Goal: Feedback & Contribution: Leave review/rating

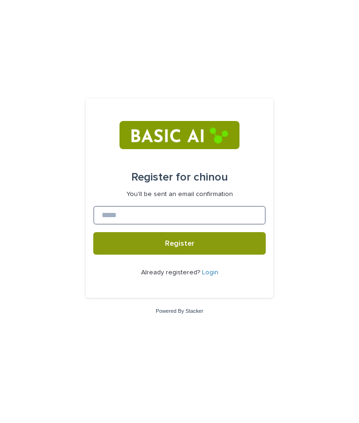
click at [173, 216] on input at bounding box center [179, 215] width 173 height 19
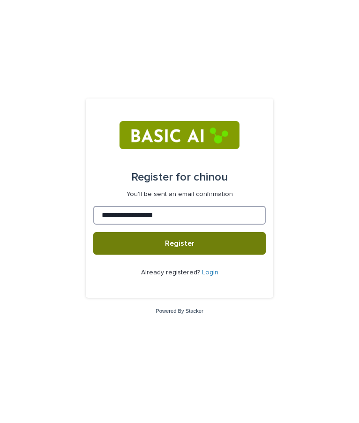
type input "**********"
click at [182, 242] on span "Register" at bounding box center [180, 244] width 30 height 8
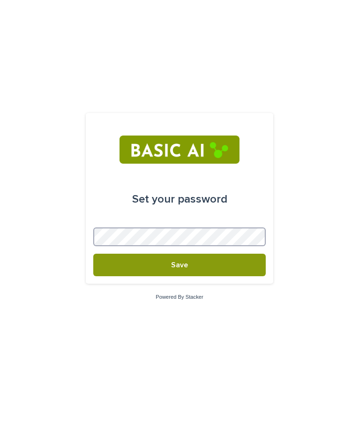
click at [93, 254] on button "Save" at bounding box center [179, 265] width 173 height 23
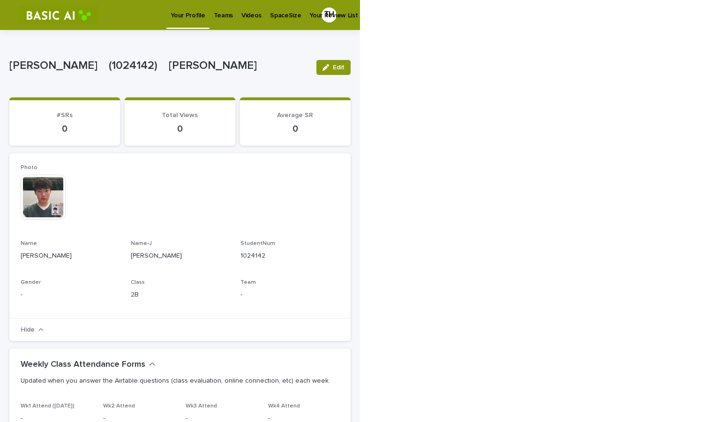
click at [227, 16] on p "Teams" at bounding box center [223, 10] width 19 height 20
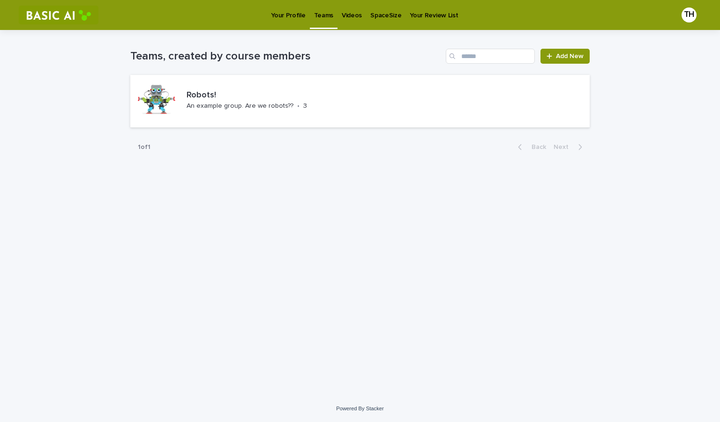
click at [350, 15] on p "Videos" at bounding box center [352, 10] width 20 height 20
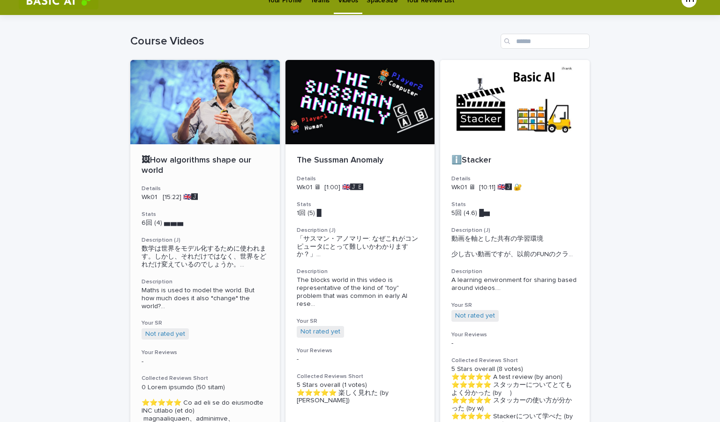
scroll to position [11, 0]
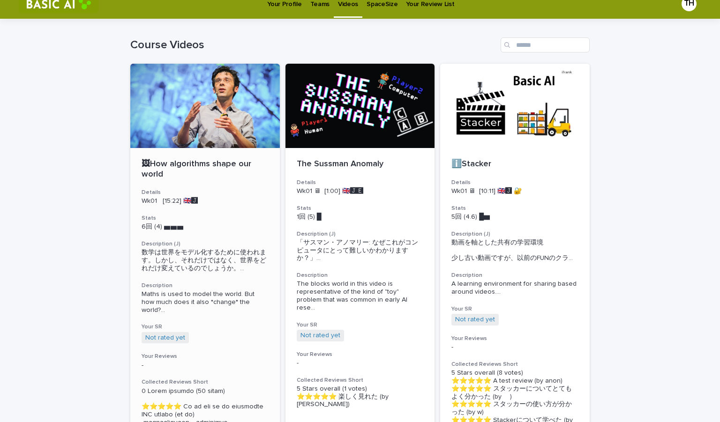
click at [194, 124] on div at bounding box center [205, 106] width 150 height 84
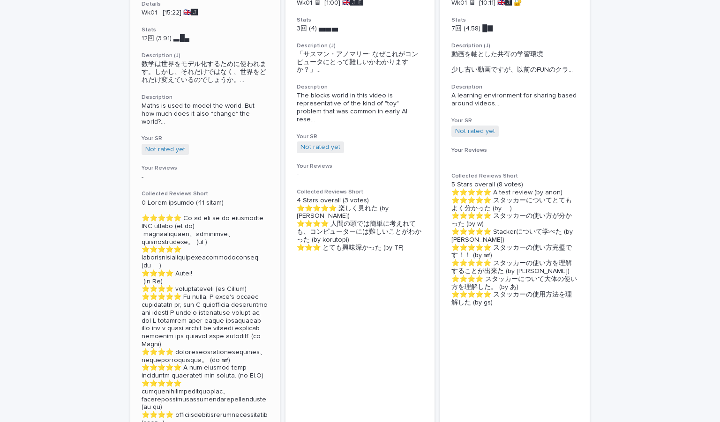
scroll to position [337, 0]
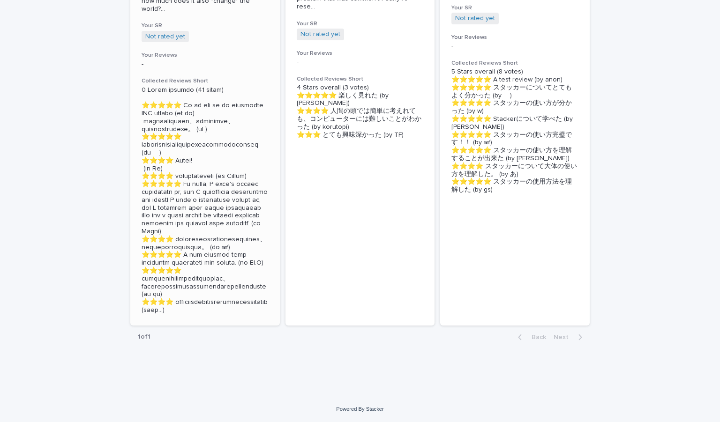
click at [199, 309] on p at bounding box center [205, 200] width 127 height 228
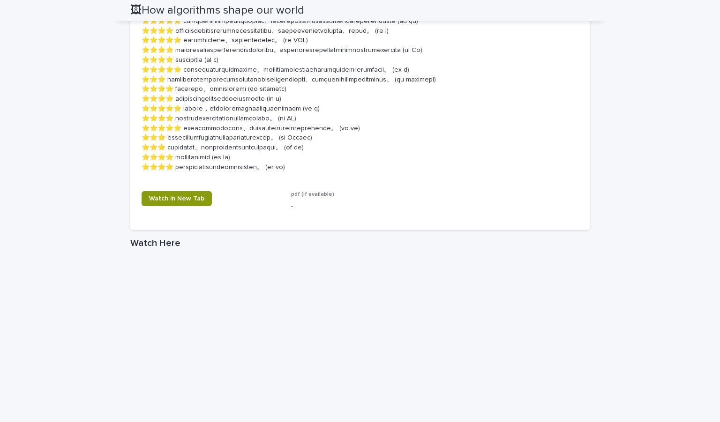
scroll to position [659, 0]
click at [166, 207] on link "Watch in New Tab" at bounding box center [177, 199] width 70 height 15
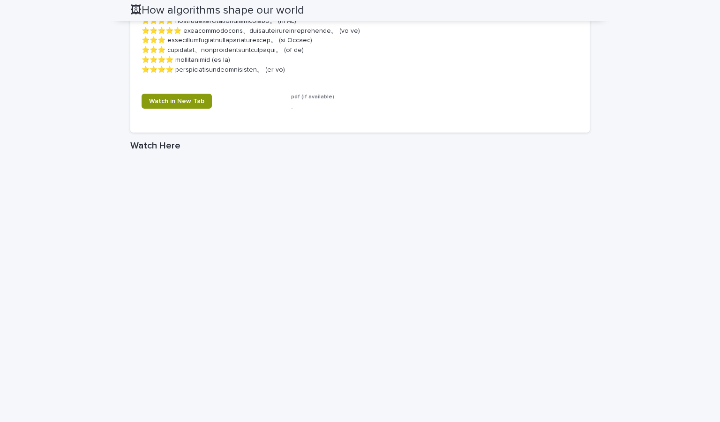
scroll to position [661, 0]
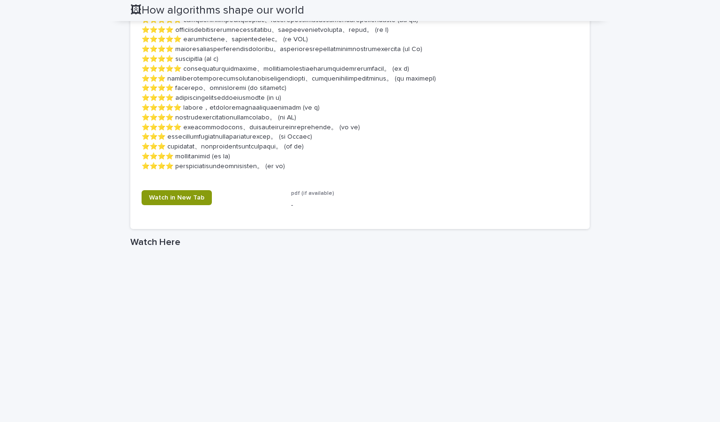
click at [301, 196] on span "pdf (if available)" at bounding box center [312, 194] width 43 height 6
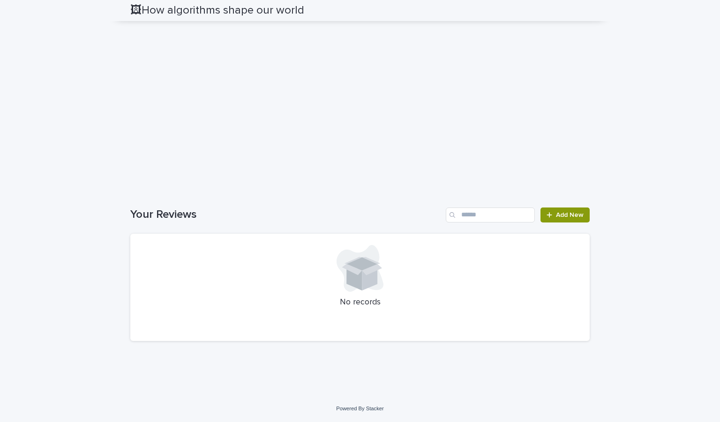
scroll to position [1030, 0]
click at [359, 220] on link "Add New" at bounding box center [565, 215] width 49 height 15
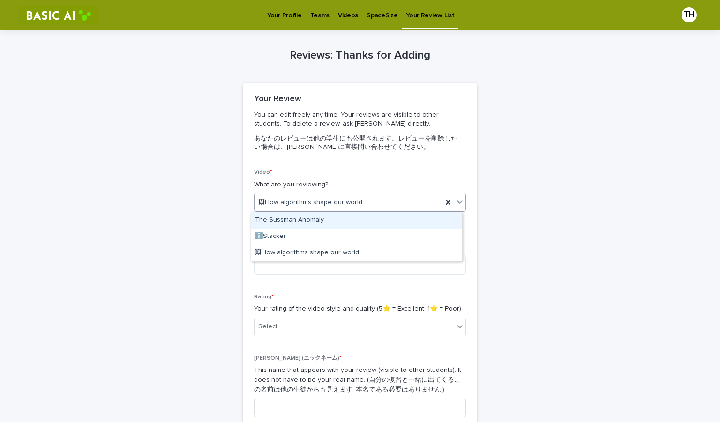
click at [359, 200] on div "🖼How algorithms shape our world" at bounding box center [349, 202] width 188 height 15
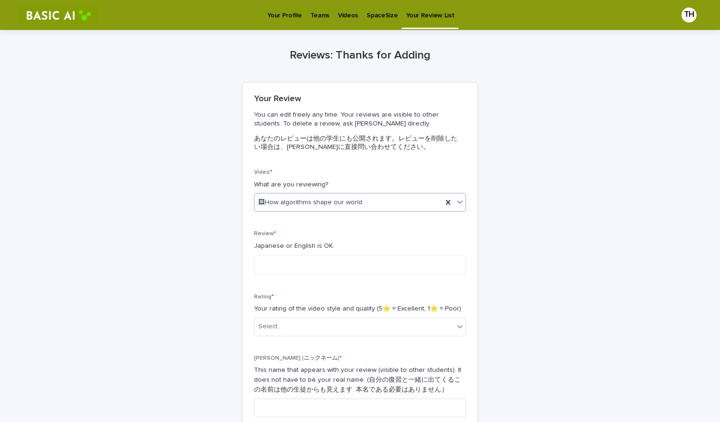
click at [359, 200] on div "🖼How algorithms shape our world" at bounding box center [349, 202] width 188 height 15
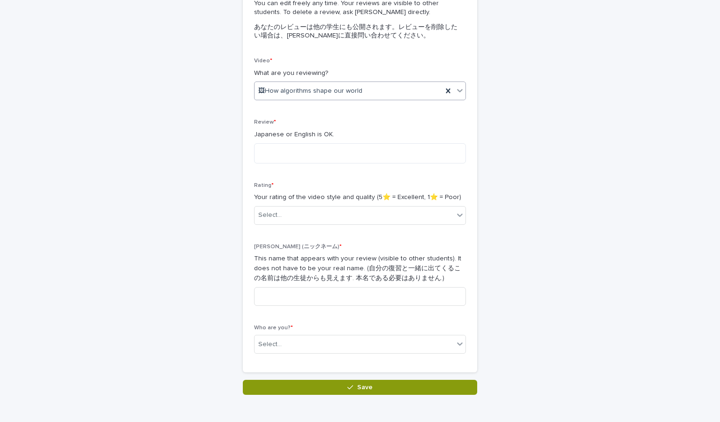
scroll to position [112, 0]
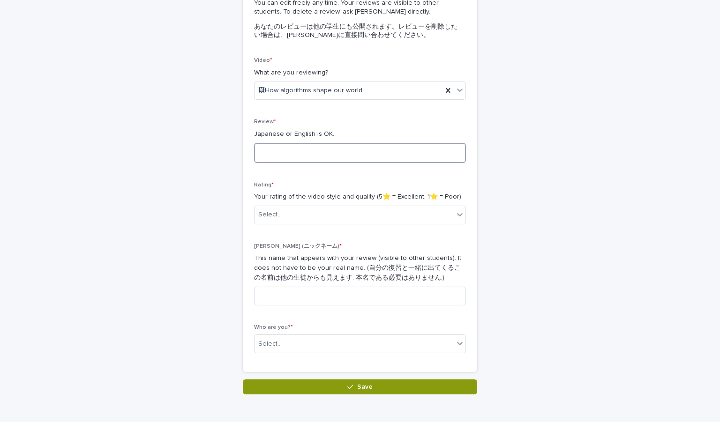
click at [314, 146] on textarea at bounding box center [360, 153] width 212 height 20
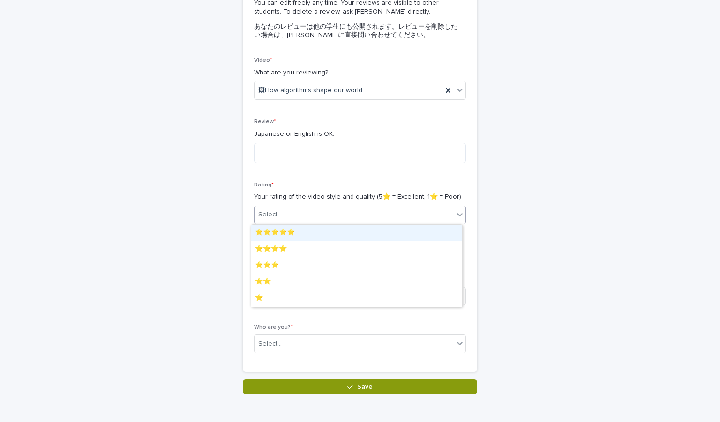
click at [320, 215] on div "Select..." at bounding box center [354, 214] width 199 height 15
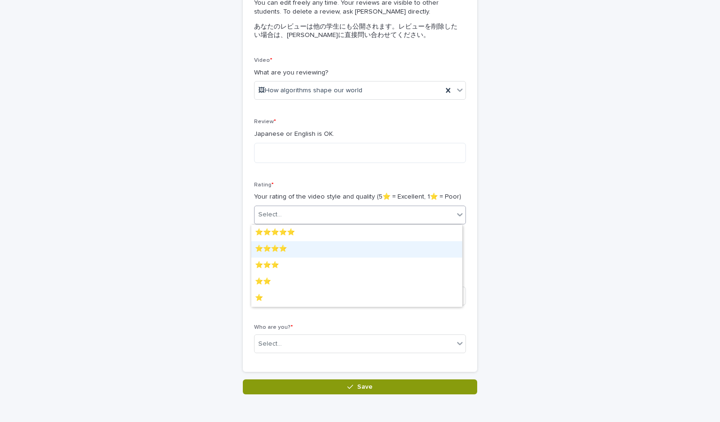
click at [302, 250] on div "⭐️⭐️⭐️⭐️" at bounding box center [356, 249] width 211 height 16
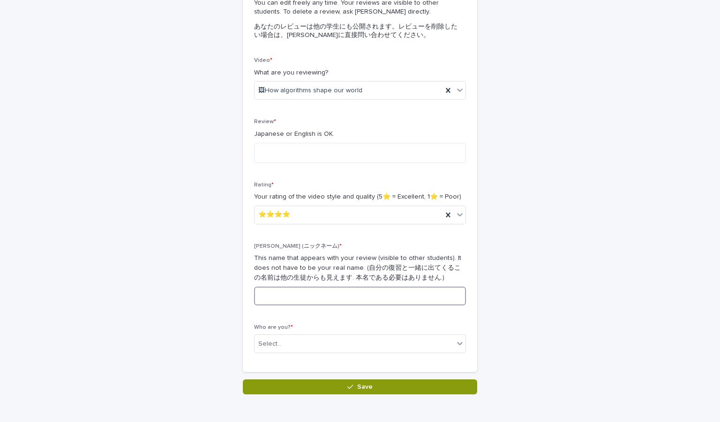
click at [302, 304] on input at bounding box center [360, 296] width 212 height 19
type input "**"
click at [283, 342] on input "text" at bounding box center [283, 344] width 1 height 8
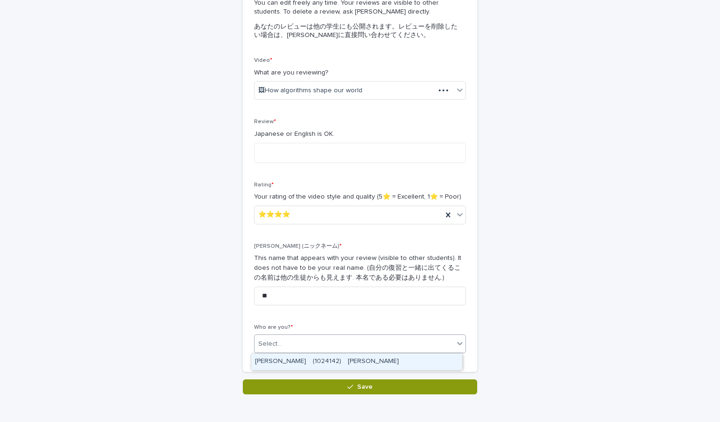
click at [300, 356] on div "[PERSON_NAME]　(1024142)　[PERSON_NAME]" at bounding box center [356, 362] width 211 height 16
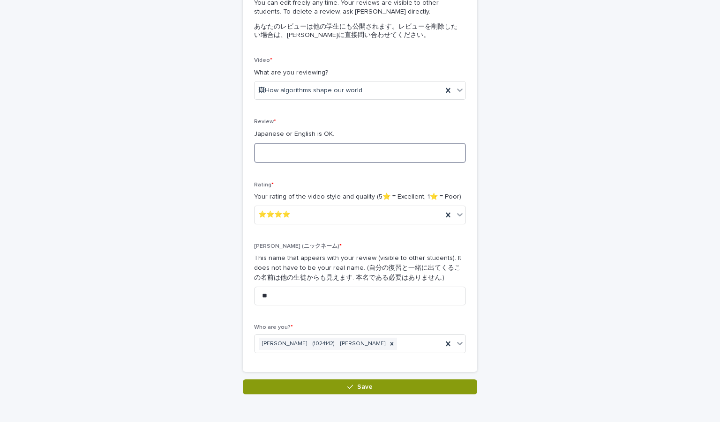
click at [309, 143] on textarea at bounding box center [360, 153] width 212 height 20
click at [296, 163] on textarea at bounding box center [360, 153] width 212 height 20
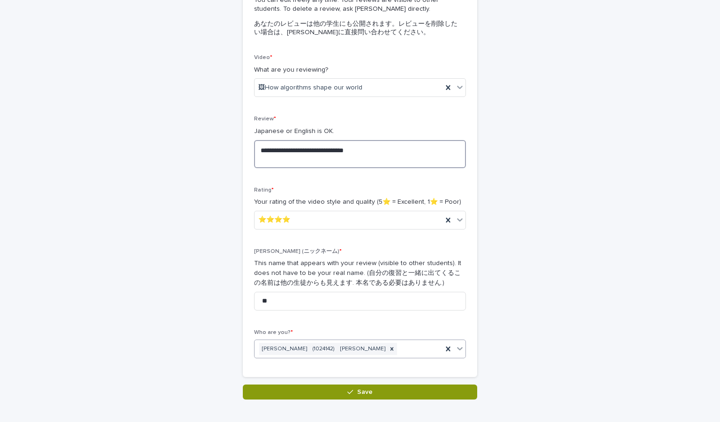
scroll to position [166, 0]
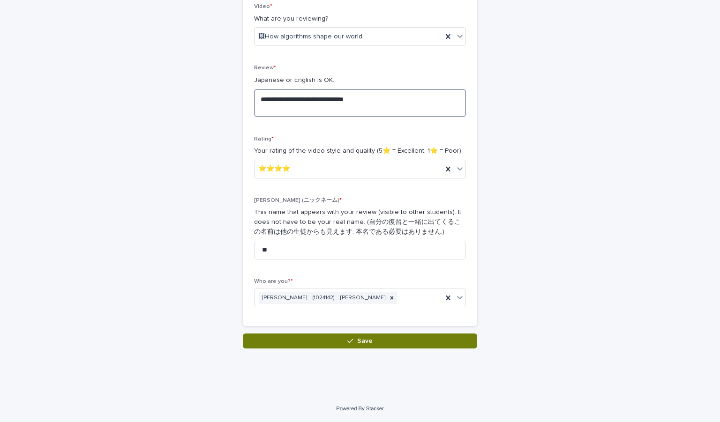
type textarea "**********"
click at [359, 342] on button "Save" at bounding box center [360, 341] width 234 height 15
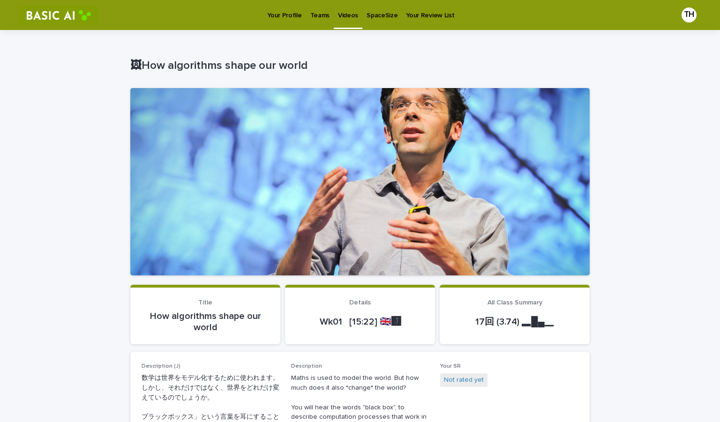
click at [351, 19] on p "Videos" at bounding box center [348, 10] width 20 height 20
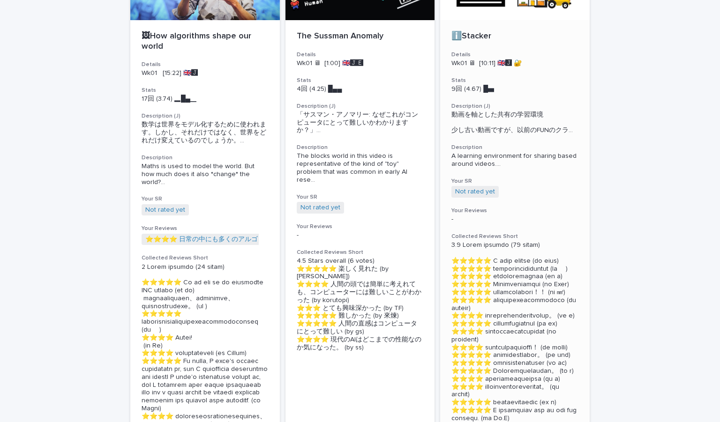
scroll to position [140, 0]
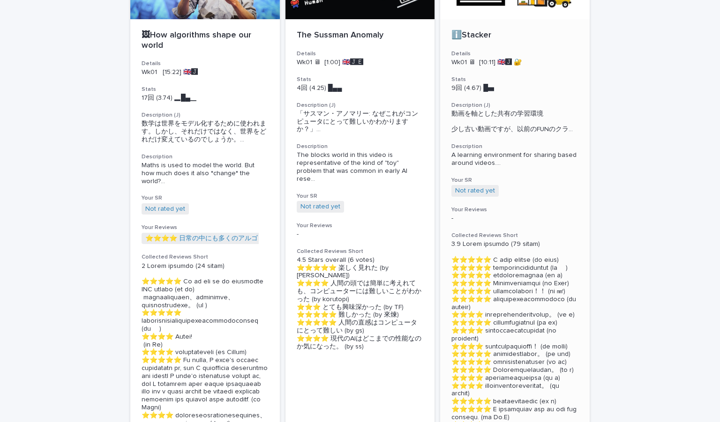
click at [359, 207] on div "ℹ️Stacker Details Wk01 🖥 [10:11] 🇬🇧🅹️ 🔐 Stats 9回 (4.67) █▅　　　 Description (J) 動…" at bounding box center [515, 229] width 150 height 421
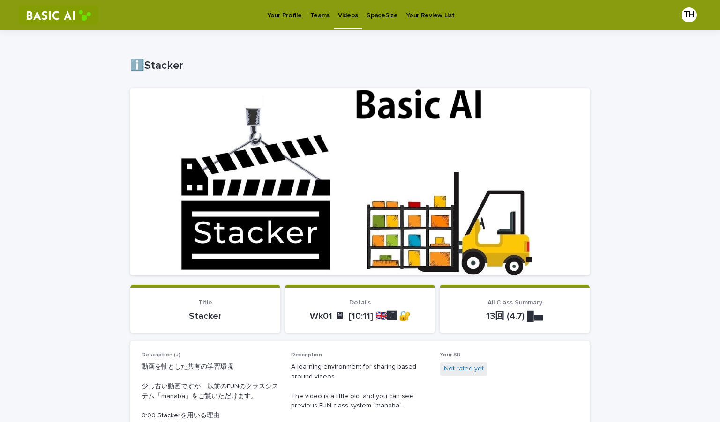
click at [281, 12] on p "Your Profile" at bounding box center [284, 10] width 34 height 20
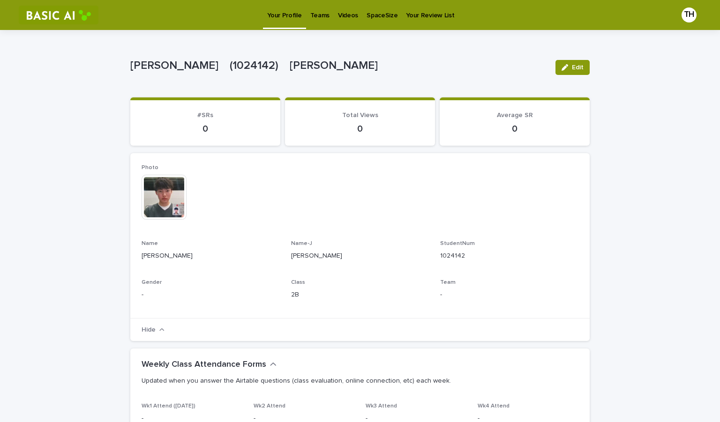
click at [341, 21] on link "Videos" at bounding box center [348, 14] width 29 height 29
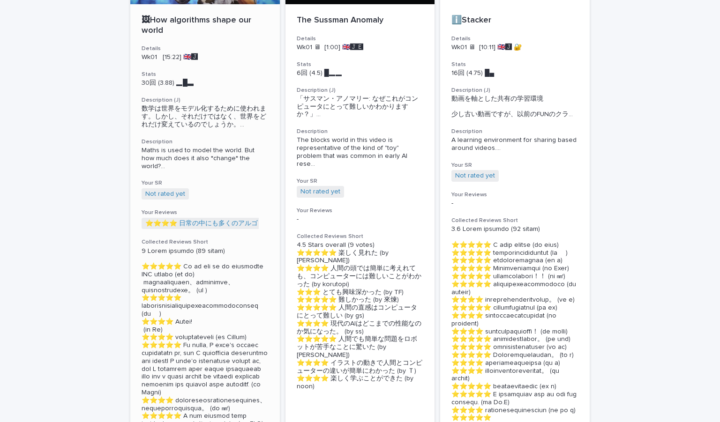
scroll to position [156, 0]
click at [170, 197] on link "Not rated yet" at bounding box center [165, 193] width 40 height 8
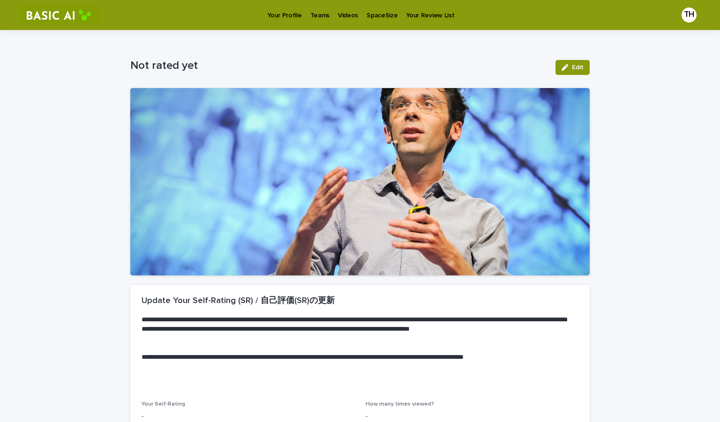
scroll to position [99, 0]
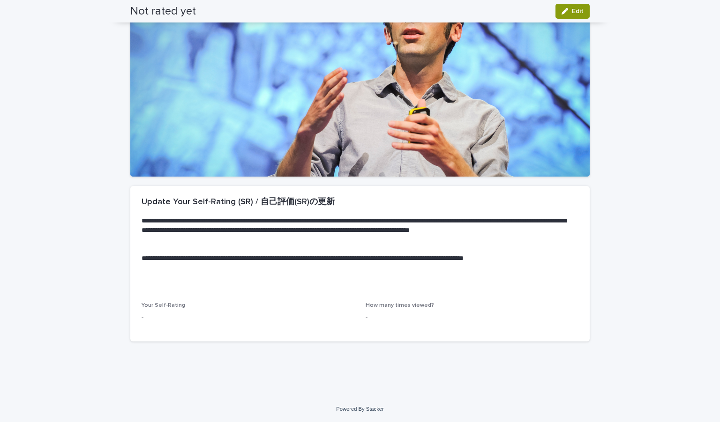
click at [167, 305] on span "Your Self-Rating" at bounding box center [164, 306] width 44 height 6
click at [188, 308] on p "Your Self-Rating" at bounding box center [248, 305] width 213 height 7
drag, startPoint x: 188, startPoint y: 305, endPoint x: 408, endPoint y: 311, distance: 220.4
click at [359, 311] on div "Your Self-Rating - How many times viewed? -" at bounding box center [360, 316] width 437 height 28
click at [234, 293] on div "**********" at bounding box center [359, 244] width 459 height 116
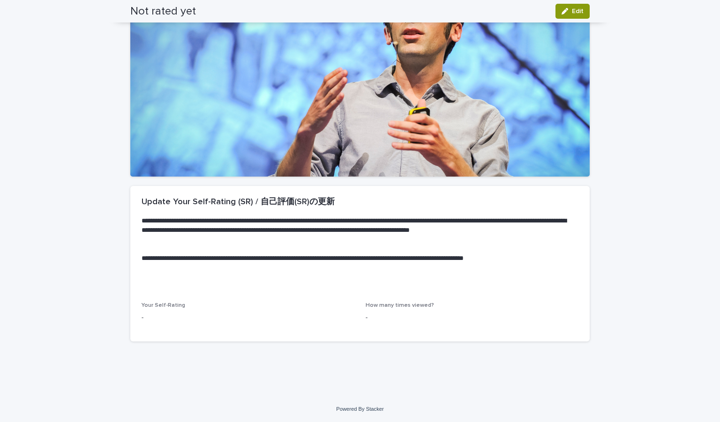
click at [152, 317] on p "-" at bounding box center [248, 318] width 213 height 10
click at [142, 319] on p "-" at bounding box center [248, 318] width 213 height 10
click at [142, 318] on p "-" at bounding box center [248, 318] width 213 height 10
click at [142, 317] on p "-" at bounding box center [248, 318] width 213 height 10
drag, startPoint x: 174, startPoint y: 317, endPoint x: 380, endPoint y: 318, distance: 206.3
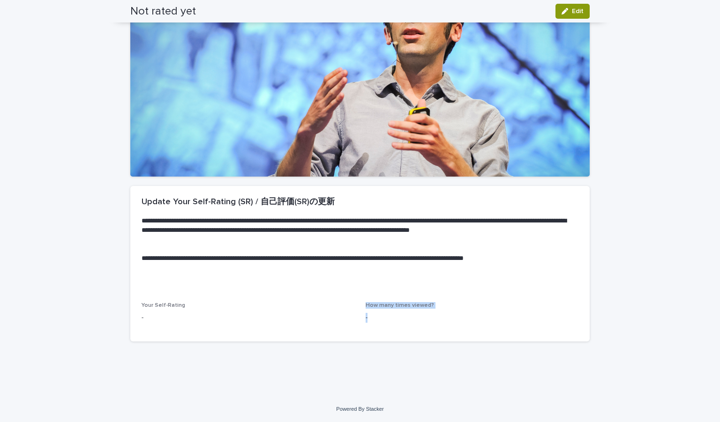
click at [359, 318] on div "Your Self-Rating - How many times viewed? -" at bounding box center [360, 316] width 437 height 28
click at [359, 318] on p "-" at bounding box center [472, 318] width 213 height 10
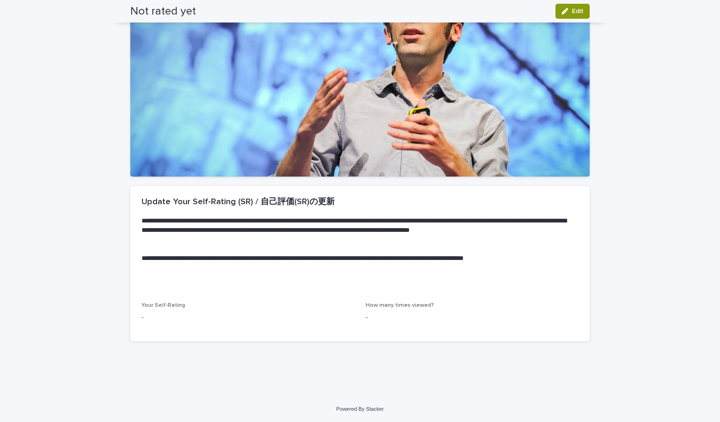
click at [359, 293] on div "**********" at bounding box center [359, 244] width 459 height 116
click at [359, 317] on p "-" at bounding box center [472, 318] width 213 height 10
click at [359, 304] on span "How many times viewed?" at bounding box center [400, 306] width 68 height 6
click at [359, 306] on p "How many times viewed?" at bounding box center [472, 305] width 213 height 7
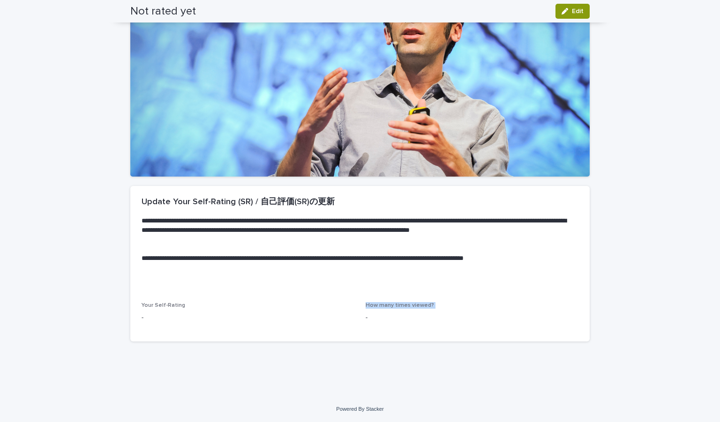
click at [359, 306] on p "How many times viewed?" at bounding box center [472, 305] width 213 height 7
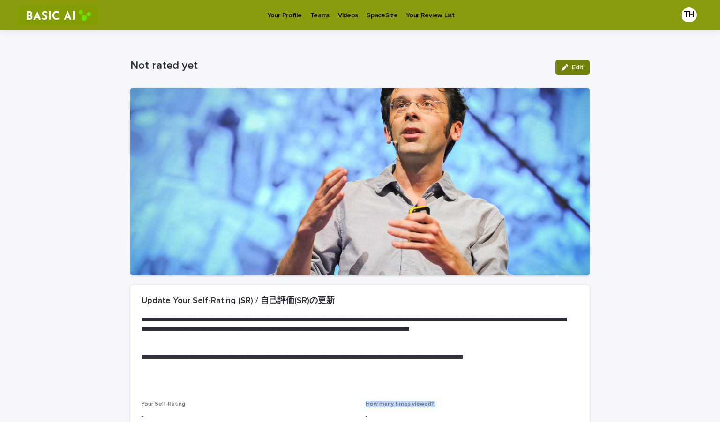
click at [359, 66] on icon "button" at bounding box center [565, 67] width 7 height 7
click at [359, 182] on div at bounding box center [359, 182] width 459 height 188
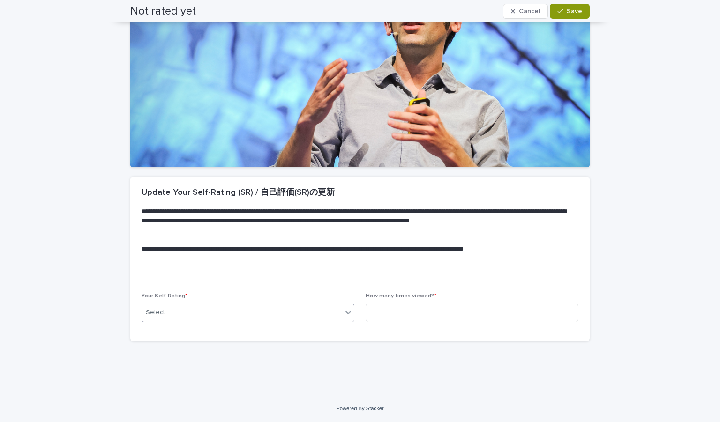
click at [205, 309] on div "Select..." at bounding box center [242, 312] width 200 height 15
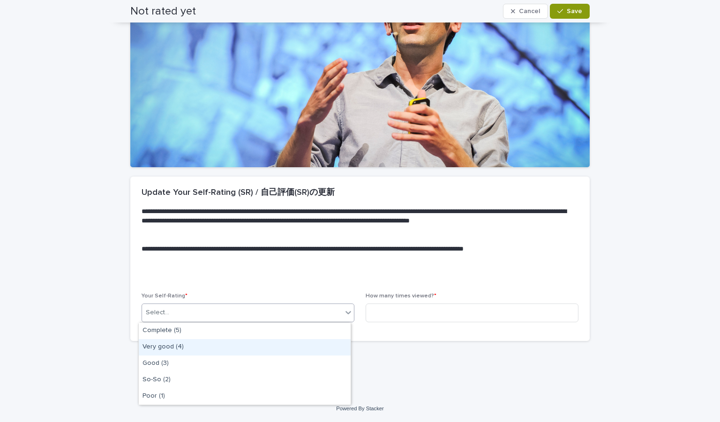
click at [209, 346] on div "Very good (4)" at bounding box center [245, 347] width 212 height 16
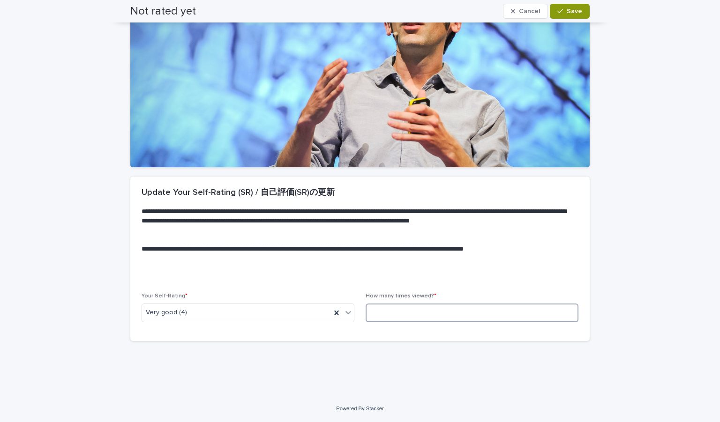
click at [359, 310] on input at bounding box center [472, 313] width 213 height 19
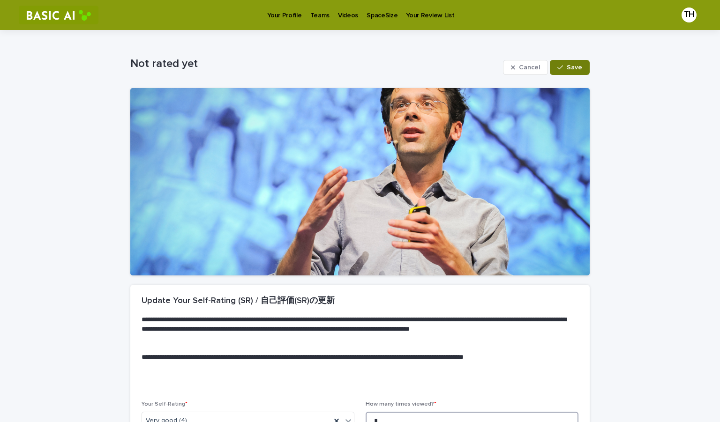
type input "*"
click at [359, 69] on span "Save" at bounding box center [574, 67] width 15 height 7
click at [351, 13] on p "Videos" at bounding box center [348, 10] width 20 height 20
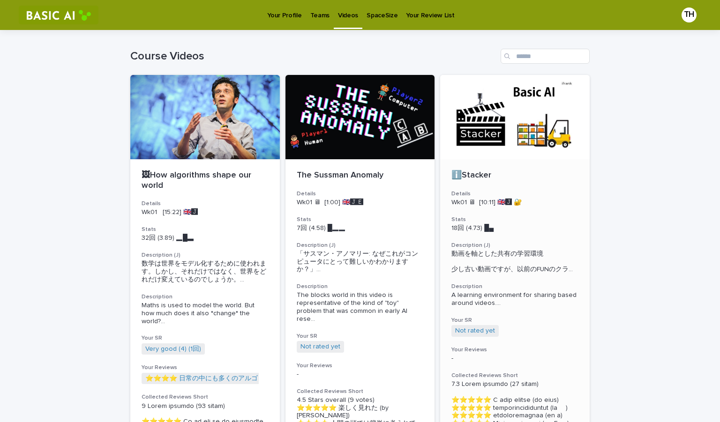
click at [359, 173] on p "ℹ️Stacker" at bounding box center [514, 176] width 127 height 10
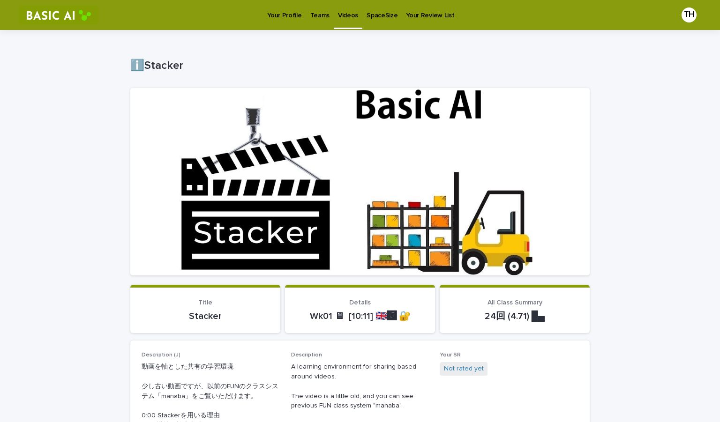
click at [285, 23] on link "Your Profile" at bounding box center [284, 14] width 43 height 29
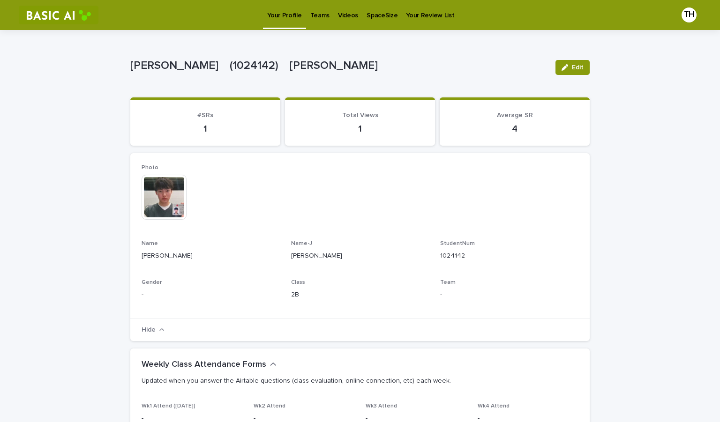
click at [359, 126] on p "4" at bounding box center [515, 128] width 128 height 11
click at [342, 18] on p "Videos" at bounding box center [348, 10] width 20 height 20
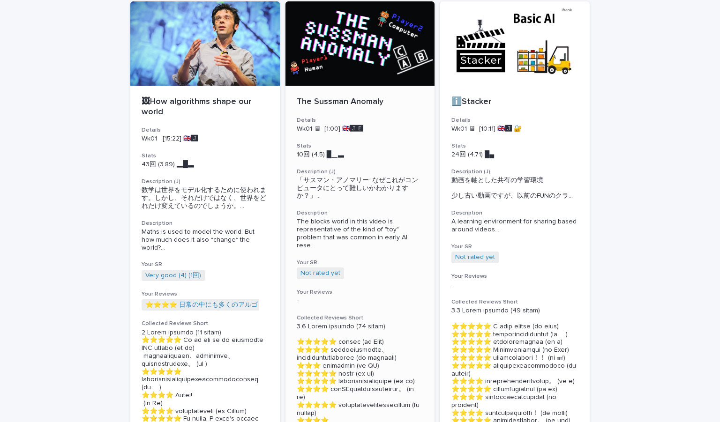
scroll to position [76, 0]
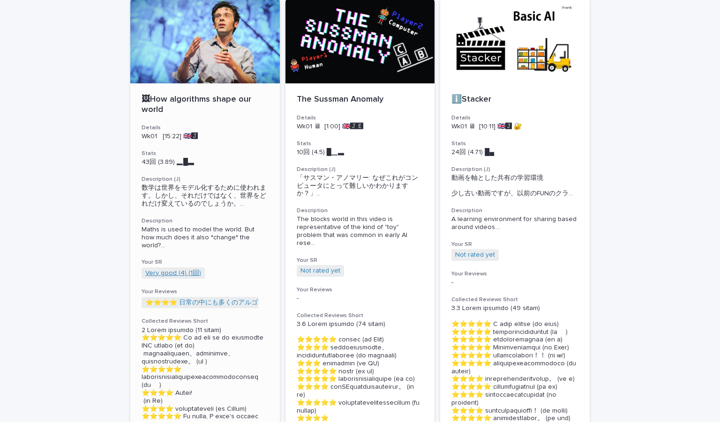
click at [173, 271] on link "Very good (4) (1回)" at bounding box center [173, 274] width 56 height 8
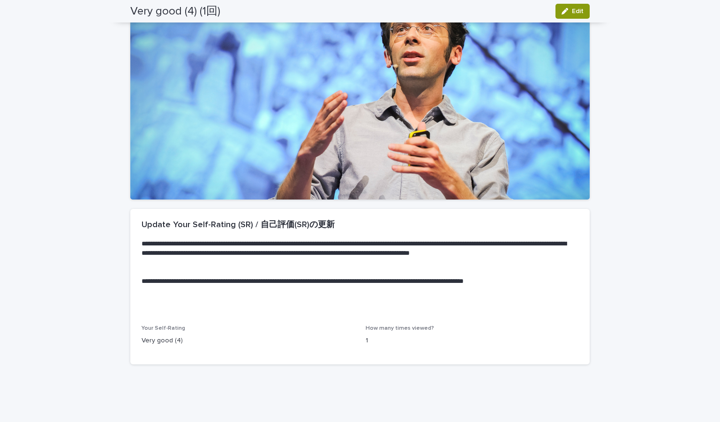
scroll to position [81, 0]
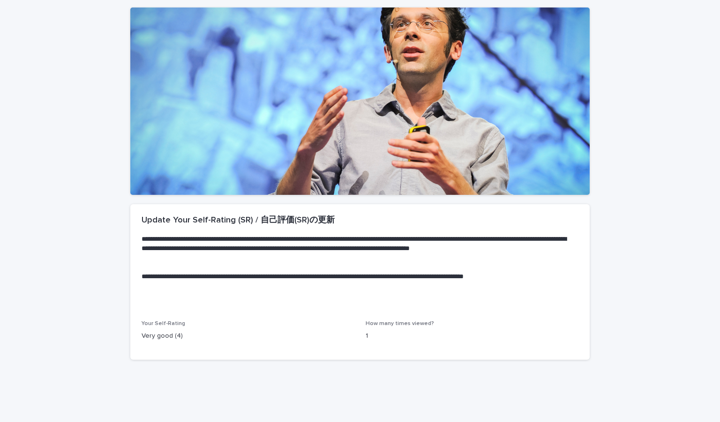
click at [163, 335] on p "Very good (4)" at bounding box center [248, 336] width 213 height 10
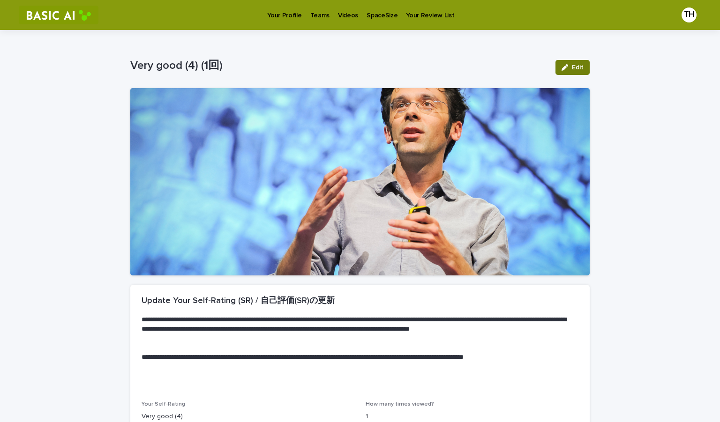
click at [359, 63] on button "Edit" at bounding box center [573, 67] width 34 height 15
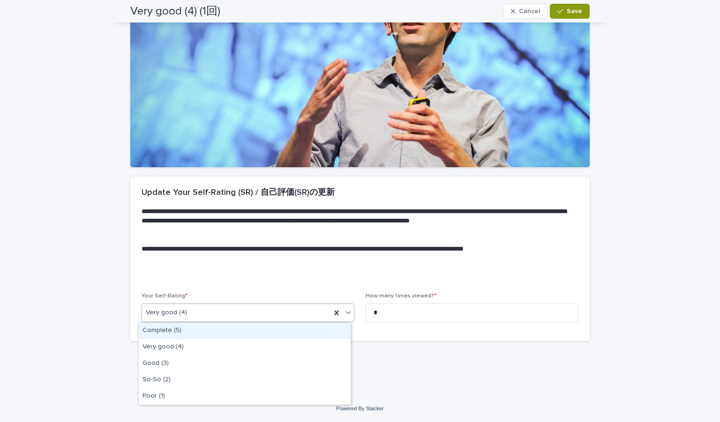
click at [188, 310] on input "text" at bounding box center [188, 313] width 1 height 8
click at [181, 329] on div "Complete (5)" at bounding box center [245, 331] width 212 height 16
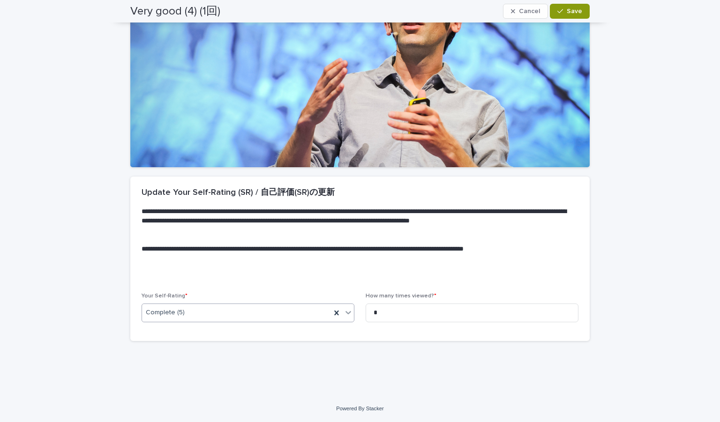
scroll to position [0, 0]
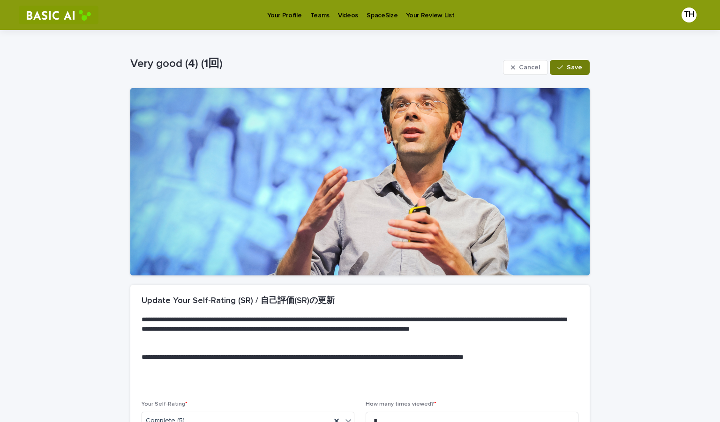
click at [359, 63] on button "Save" at bounding box center [570, 67] width 40 height 15
click at [287, 17] on p "Your Profile" at bounding box center [284, 10] width 34 height 20
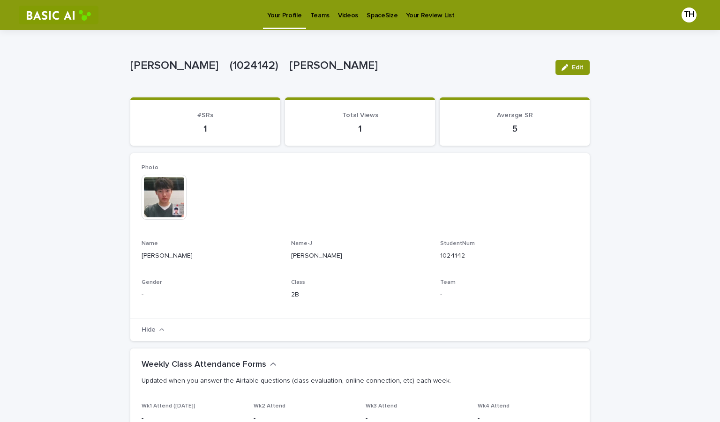
click at [338, 17] on p "Videos" at bounding box center [348, 10] width 20 height 20
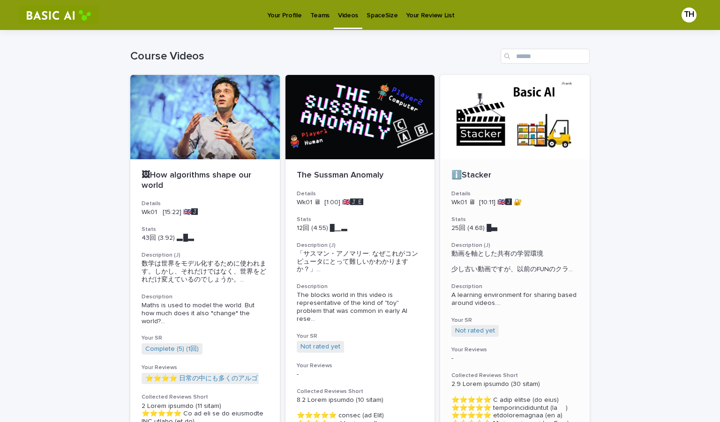
click at [359, 135] on div at bounding box center [515, 117] width 150 height 84
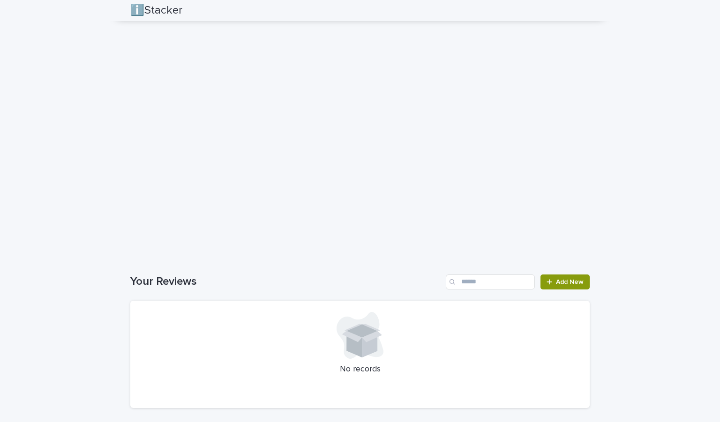
scroll to position [1399, 0]
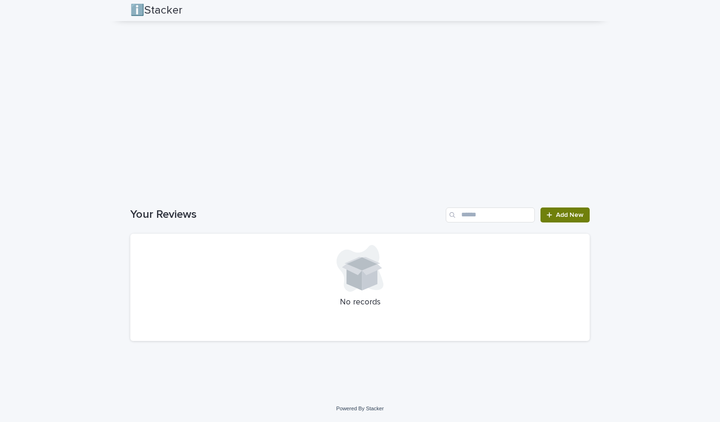
click at [359, 219] on link "Add New" at bounding box center [565, 215] width 49 height 15
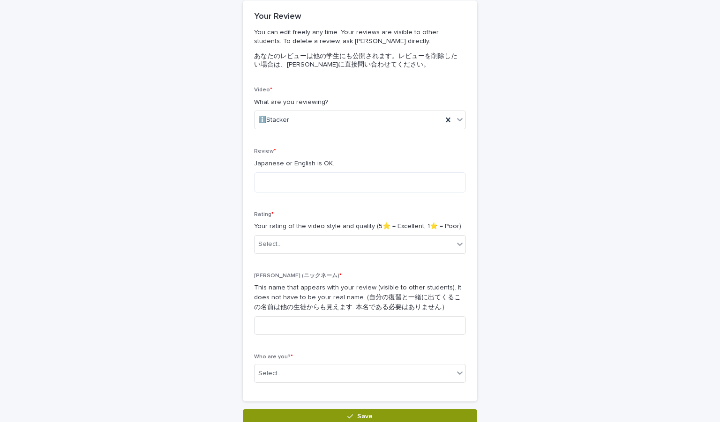
scroll to position [82, 0]
click at [323, 124] on div "ℹ️Stacker" at bounding box center [349, 120] width 188 height 15
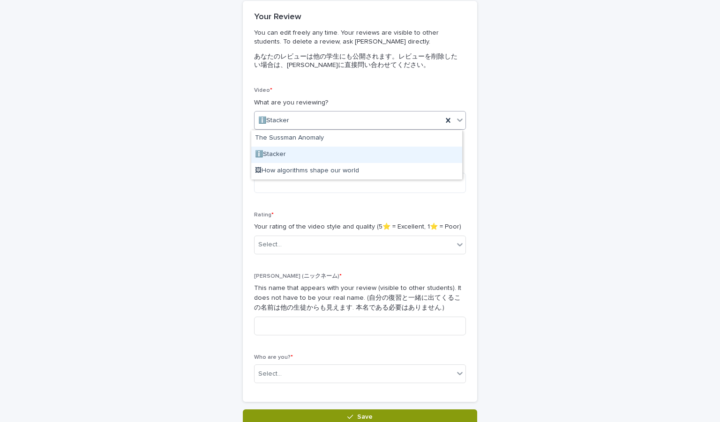
click at [321, 158] on div "ℹ️Stacker" at bounding box center [356, 155] width 211 height 16
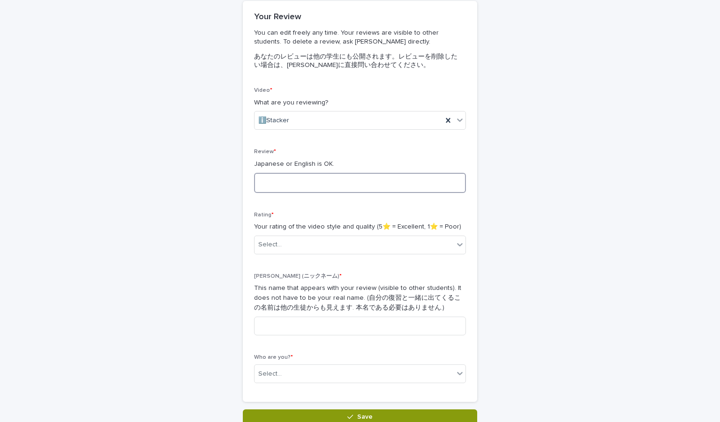
click at [329, 184] on textarea at bounding box center [360, 183] width 212 height 20
type textarea "*"
type textarea "**********"
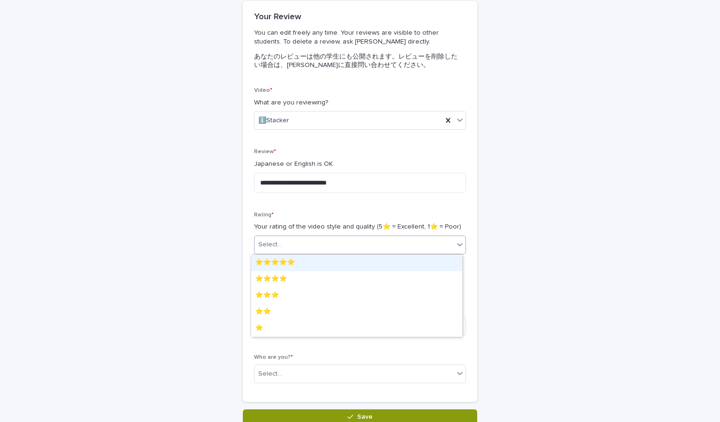
click at [359, 241] on div "Select..." at bounding box center [354, 244] width 199 height 15
click at [343, 265] on div "⭐️⭐️⭐️⭐️⭐️" at bounding box center [356, 263] width 211 height 16
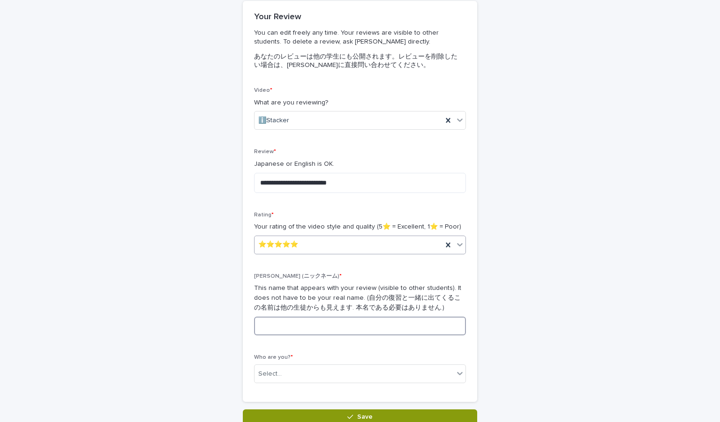
click at [298, 331] on input at bounding box center [360, 326] width 212 height 19
type input "**"
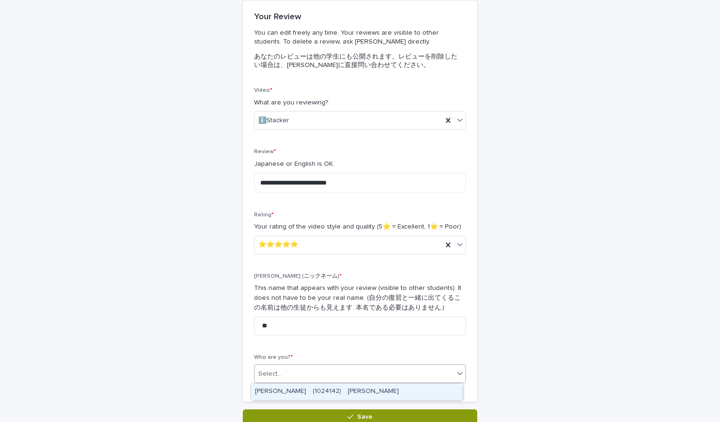
click at [283, 378] on input "text" at bounding box center [283, 374] width 1 height 8
click at [293, 391] on div "[PERSON_NAME]　(1024142)　[PERSON_NAME]" at bounding box center [356, 392] width 211 height 16
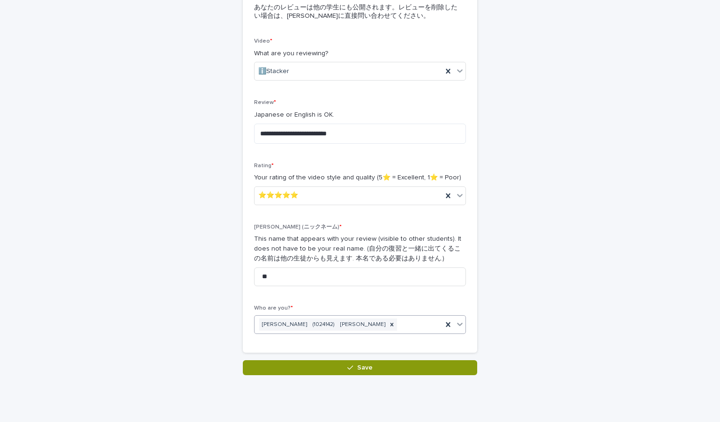
scroll to position [132, 0]
click at [359, 134] on textarea "**********" at bounding box center [360, 133] width 212 height 20
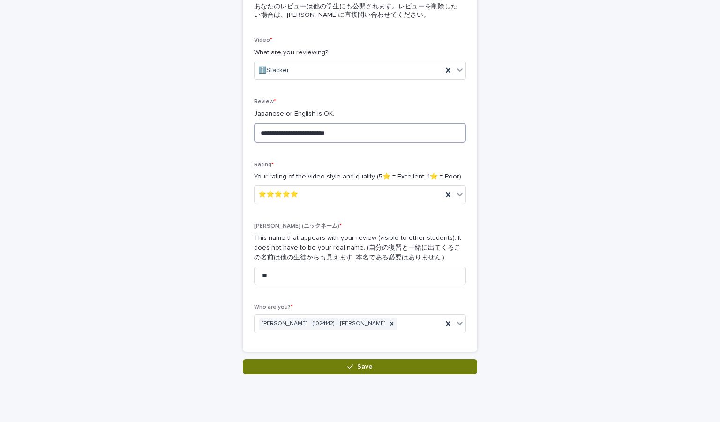
type textarea "**********"
click at [359, 371] on button "Save" at bounding box center [360, 367] width 234 height 15
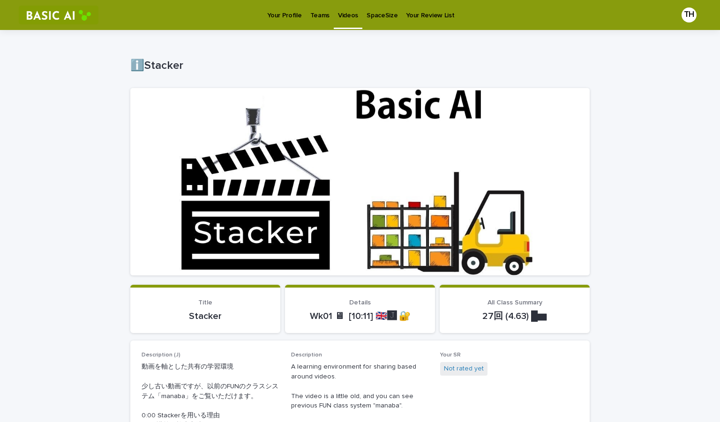
click at [314, 22] on link "Teams" at bounding box center [320, 14] width 28 height 29
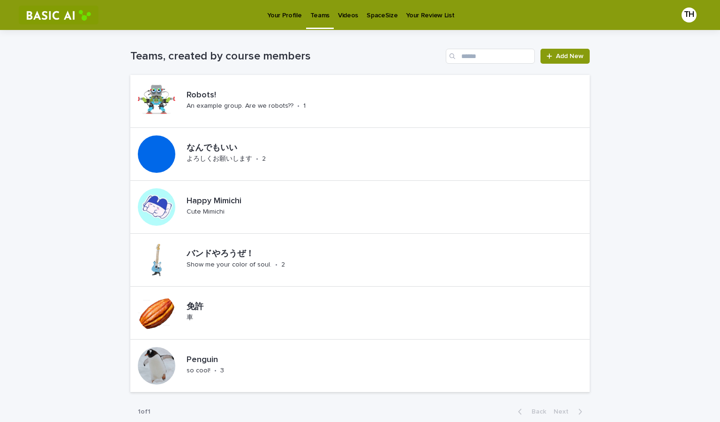
click at [292, 14] on p "Your Profile" at bounding box center [284, 10] width 34 height 20
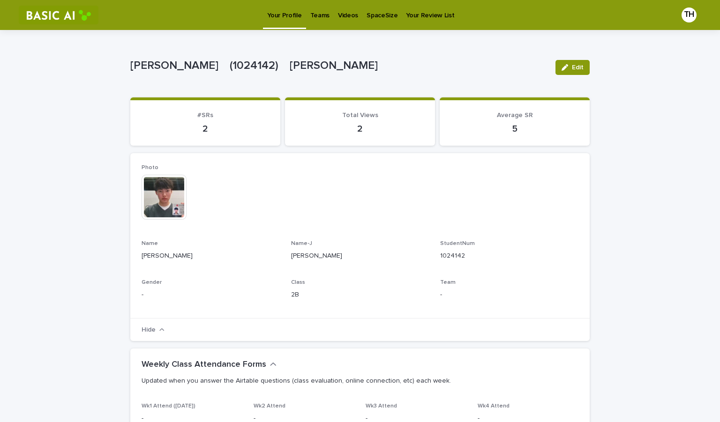
click at [339, 13] on p "Videos" at bounding box center [348, 10] width 20 height 20
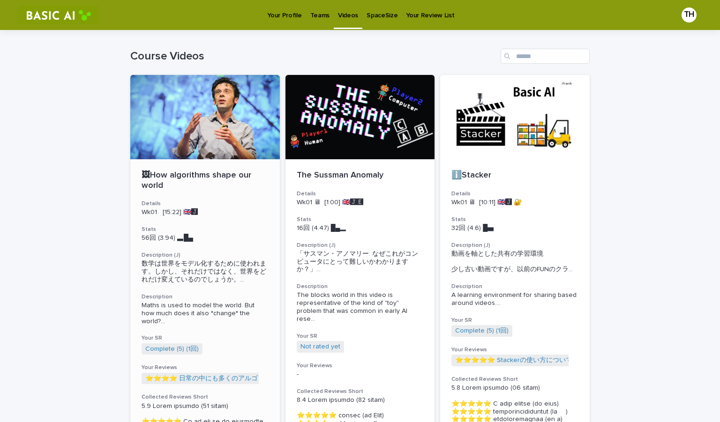
click at [262, 133] on div at bounding box center [205, 117] width 150 height 84
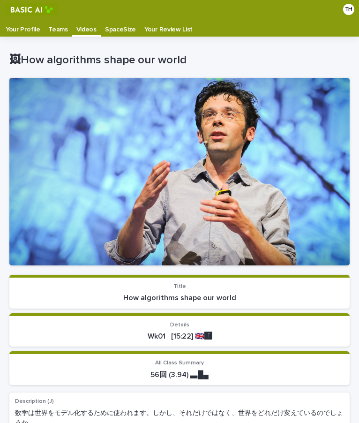
scroll to position [19, 0]
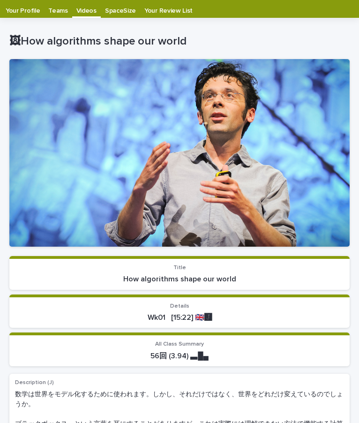
click at [24, 8] on p "Your Profile" at bounding box center [23, 7] width 34 height 15
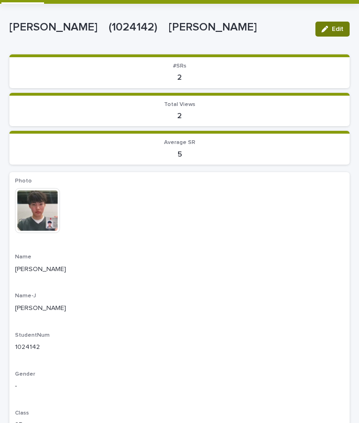
scroll to position [8, 0]
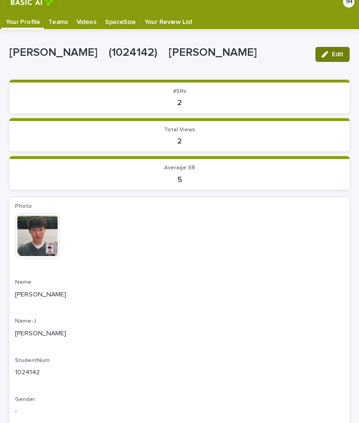
click at [322, 61] on button "Edit" at bounding box center [333, 54] width 34 height 15
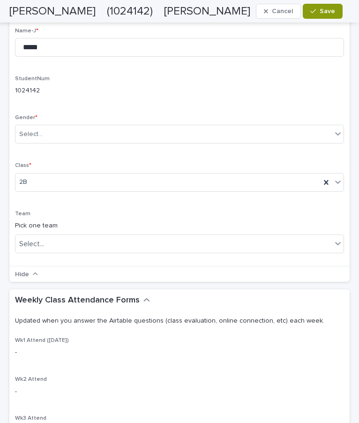
scroll to position [326, 0]
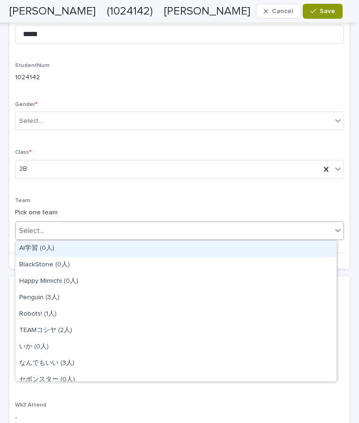
click at [152, 232] on div "Select..." at bounding box center [173, 230] width 316 height 15
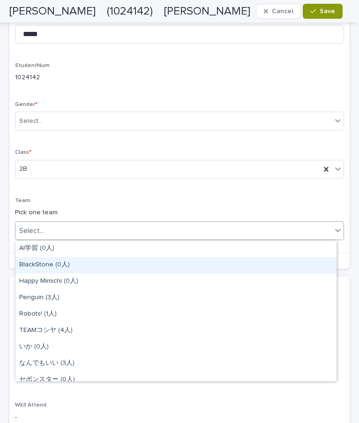
click at [129, 265] on div "BlackStone (0人)" at bounding box center [175, 265] width 321 height 16
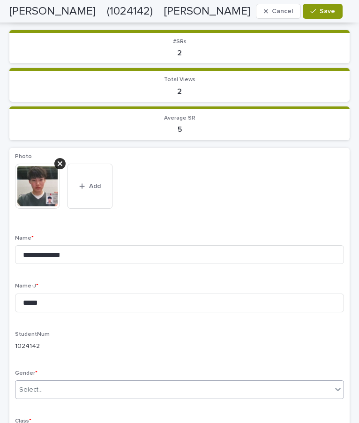
scroll to position [104, 0]
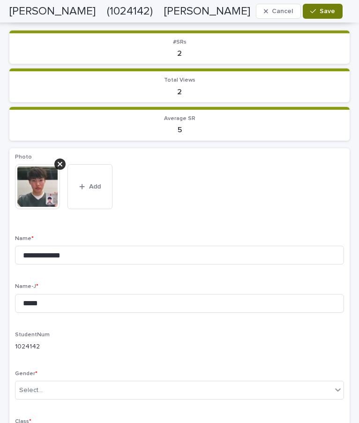
click at [325, 15] on button "Save" at bounding box center [323, 11] width 40 height 15
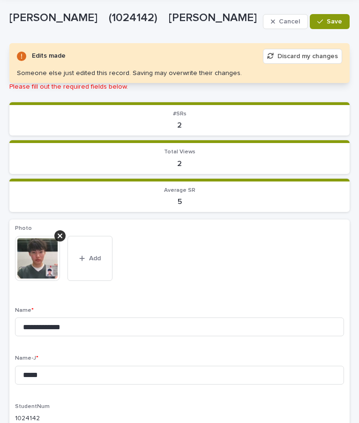
scroll to position [0, 0]
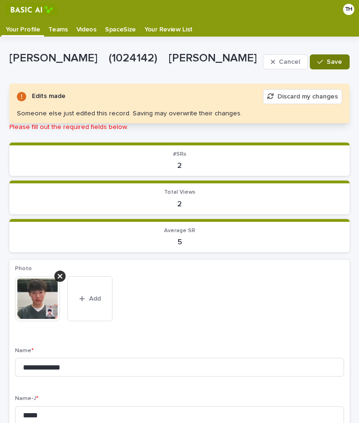
click at [327, 61] on span "Save" at bounding box center [334, 62] width 15 height 7
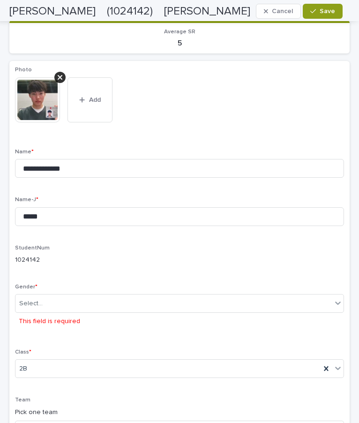
scroll to position [222, 0]
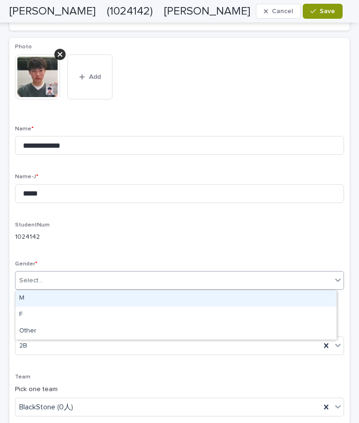
click at [88, 271] on div "Select..." at bounding box center [179, 280] width 329 height 19
click at [82, 298] on div "M" at bounding box center [175, 298] width 321 height 16
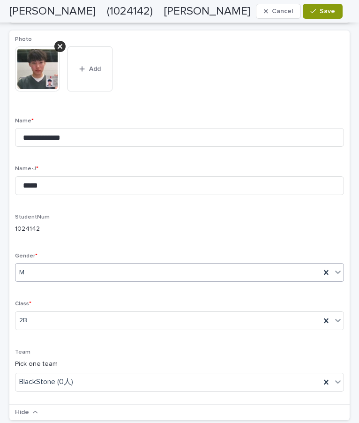
scroll to position [0, 0]
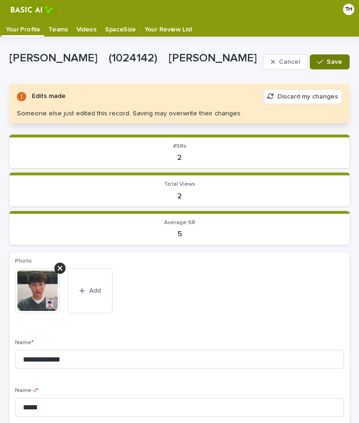
click at [318, 65] on div "button" at bounding box center [321, 62] width 9 height 7
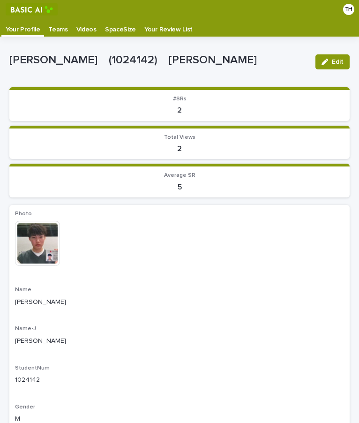
click at [60, 29] on p "Teams" at bounding box center [57, 26] width 19 height 15
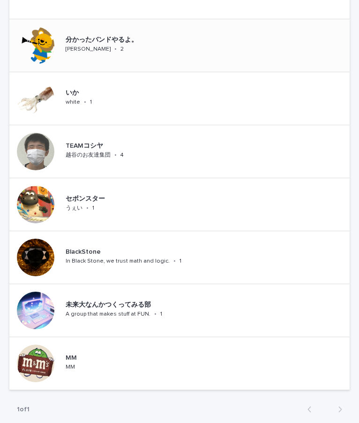
scroll to position [480, 0]
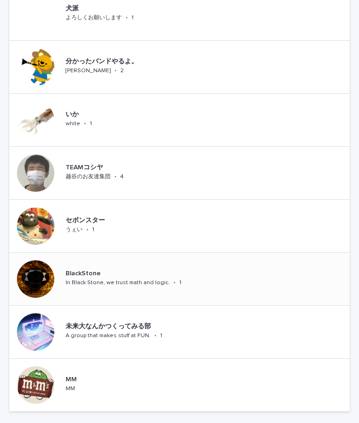
click at [200, 271] on p "BlackStone" at bounding box center [141, 274] width 151 height 8
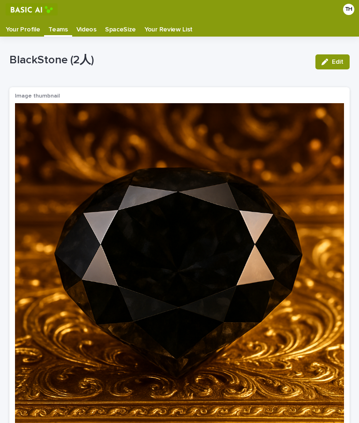
click at [59, 26] on p "Teams" at bounding box center [57, 26] width 19 height 15
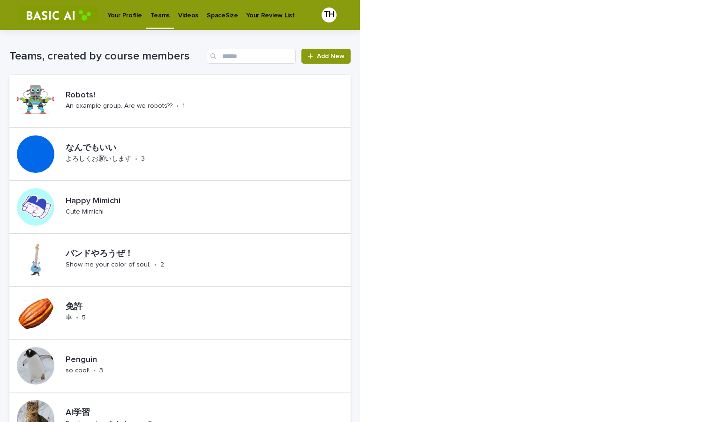
click at [190, 12] on p "Videos" at bounding box center [188, 10] width 20 height 20
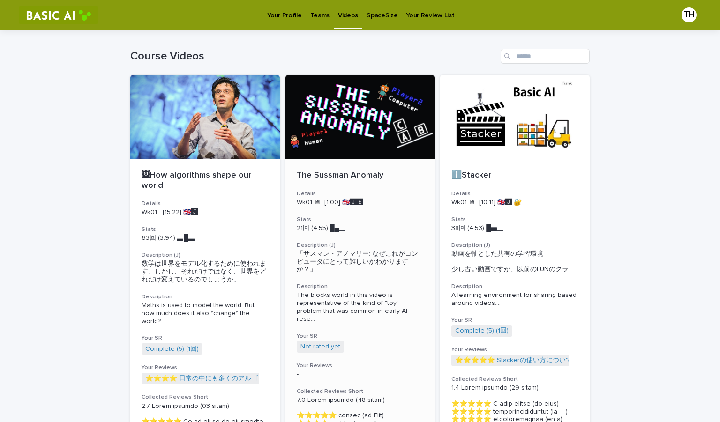
click at [338, 117] on div at bounding box center [360, 117] width 150 height 84
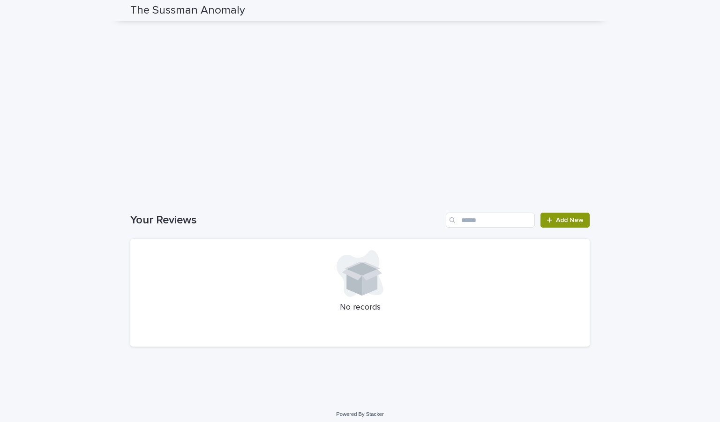
scroll to position [1077, 0]
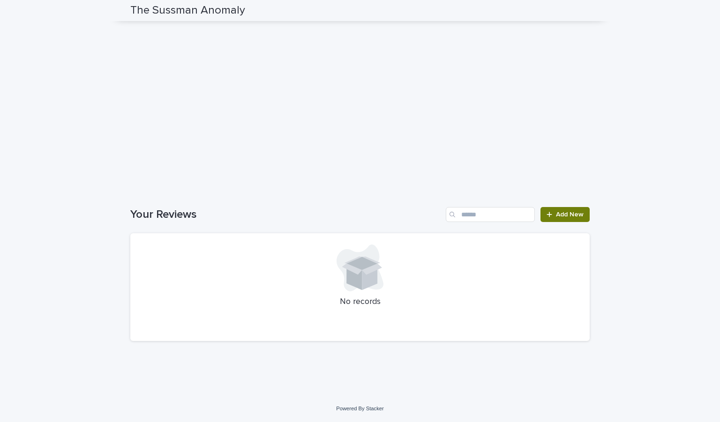
click at [359, 213] on span "Add New" at bounding box center [570, 214] width 28 height 7
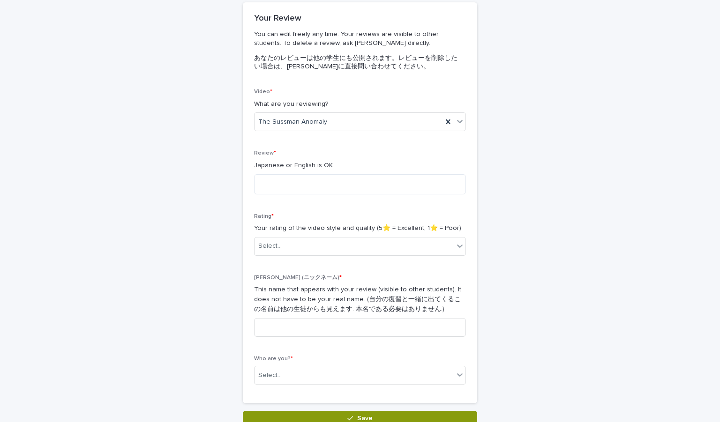
scroll to position [77, 0]
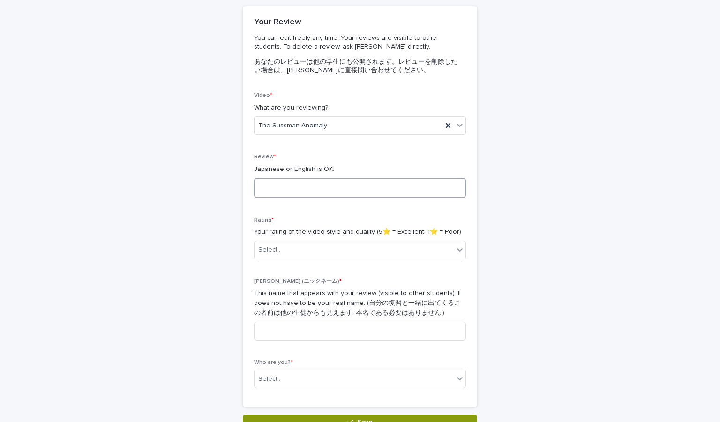
click at [326, 185] on textarea at bounding box center [360, 188] width 212 height 20
type textarea "*"
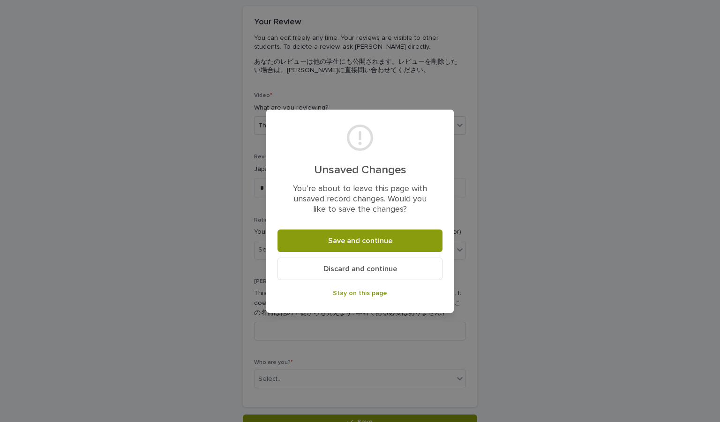
click at [359, 149] on div "Unsaved Changes You’re about to leave this page with unsaved record changes. Wo…" at bounding box center [360, 211] width 720 height 422
click at [359, 297] on button "Stay on this page" at bounding box center [360, 293] width 165 height 15
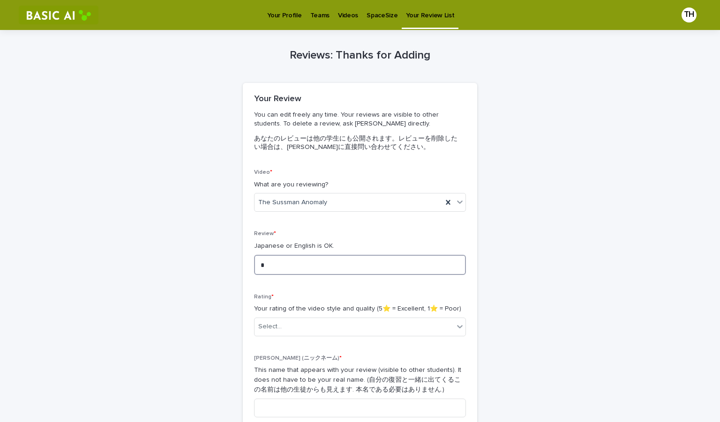
click at [323, 260] on textarea "*" at bounding box center [360, 265] width 212 height 20
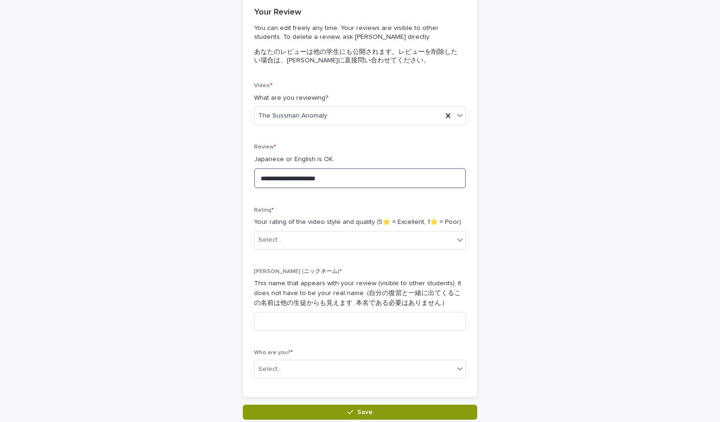
scroll to position [87, 0]
type textarea "**********"
click at [319, 243] on div "Select..." at bounding box center [354, 239] width 199 height 15
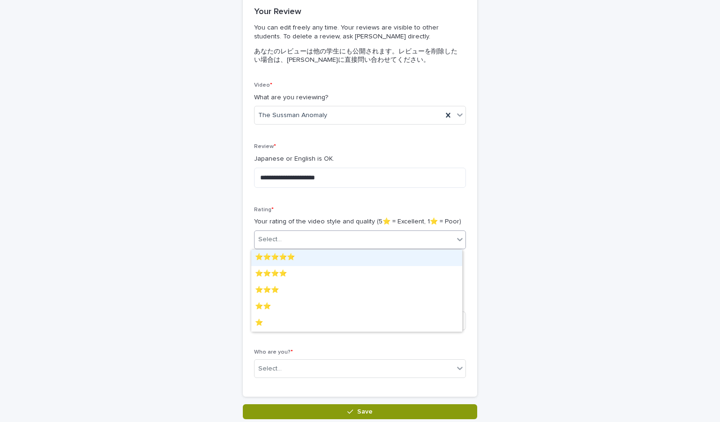
click at [317, 258] on div "⭐️⭐️⭐️⭐️⭐️" at bounding box center [356, 258] width 211 height 16
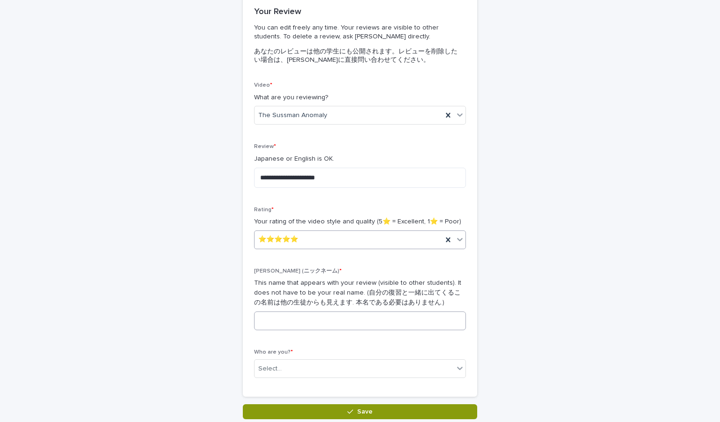
scroll to position [158, 0]
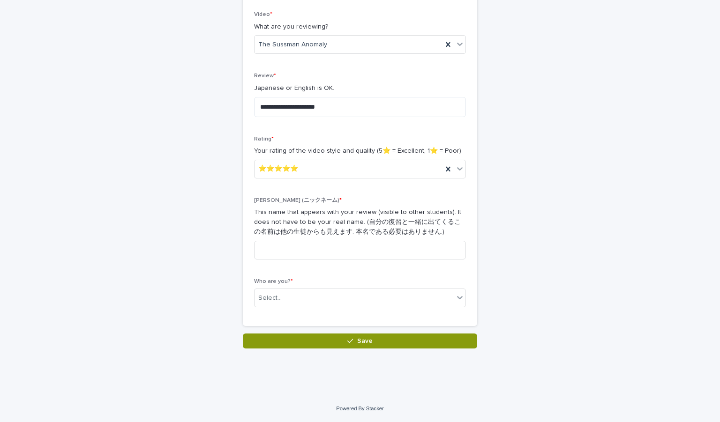
click at [310, 240] on div "Nick (ニックネーム) * This name that appears with your review (visible to other stude…" at bounding box center [360, 232] width 212 height 70
click at [298, 248] on input at bounding box center [360, 250] width 212 height 19
type input "**"
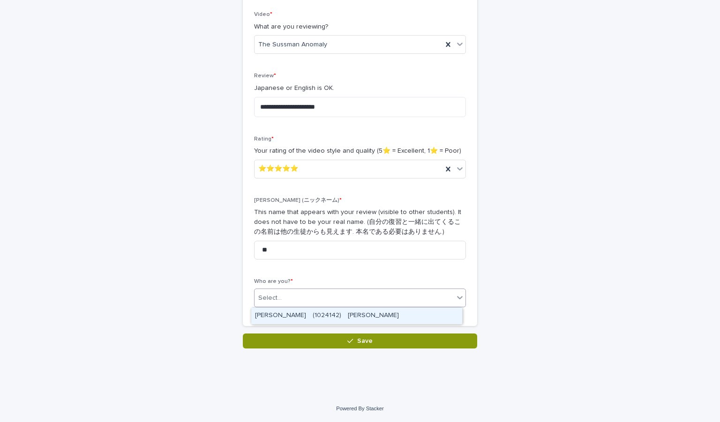
click at [278, 299] on div "Select..." at bounding box center [354, 298] width 199 height 15
click at [297, 314] on div "[PERSON_NAME]　(1024142)　[PERSON_NAME]" at bounding box center [356, 316] width 211 height 16
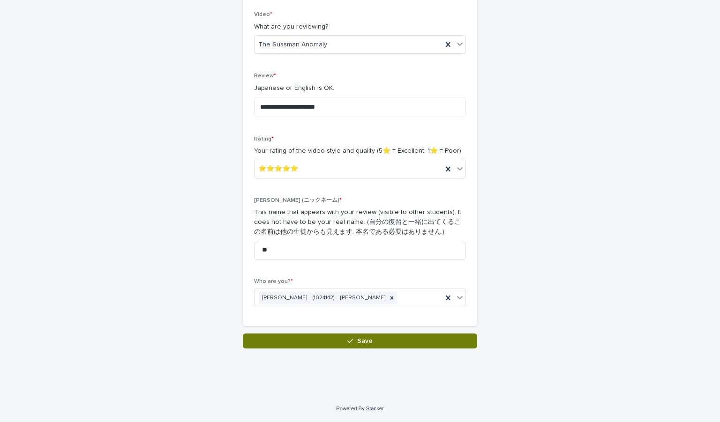
click at [349, 343] on icon "button" at bounding box center [350, 341] width 6 height 7
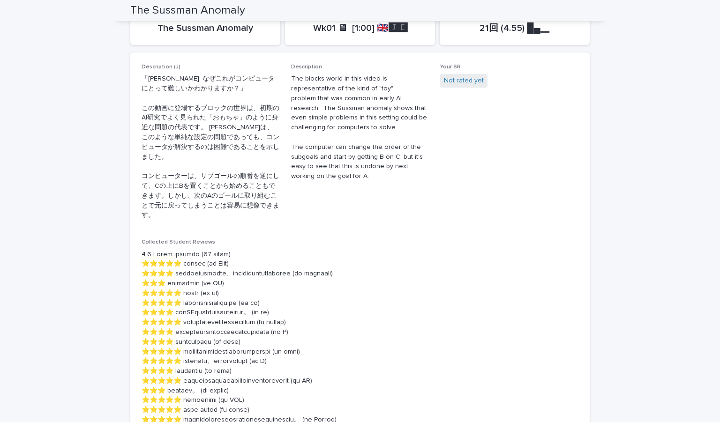
scroll to position [277, 0]
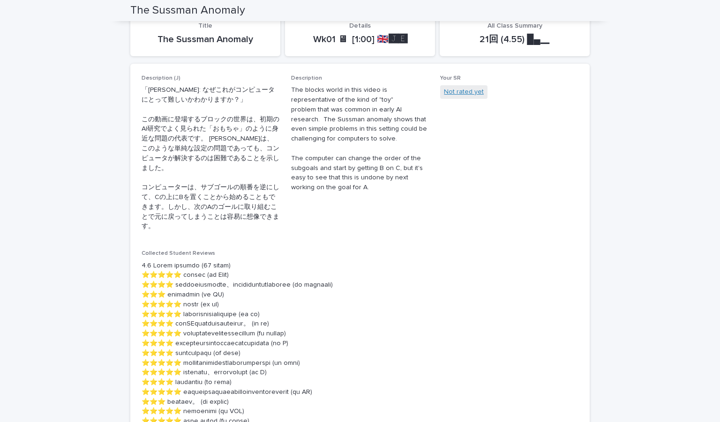
click at [359, 95] on link "Not rated yet" at bounding box center [464, 92] width 40 height 10
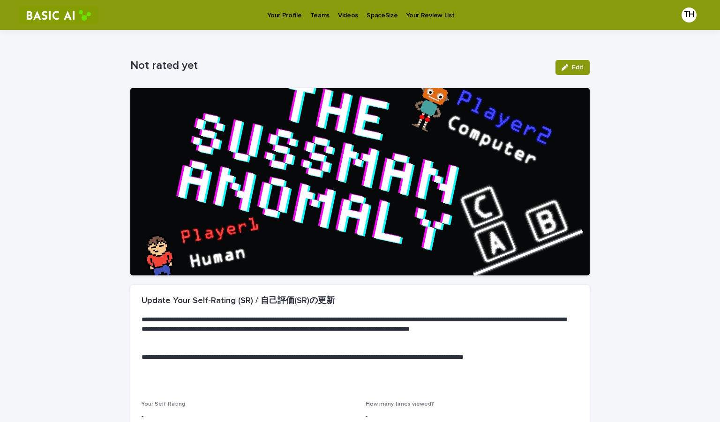
scroll to position [99, 0]
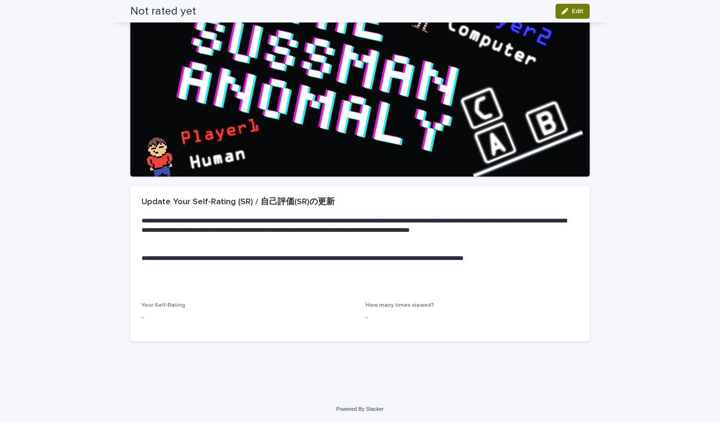
click at [359, 11] on span "Edit" at bounding box center [578, 11] width 12 height 7
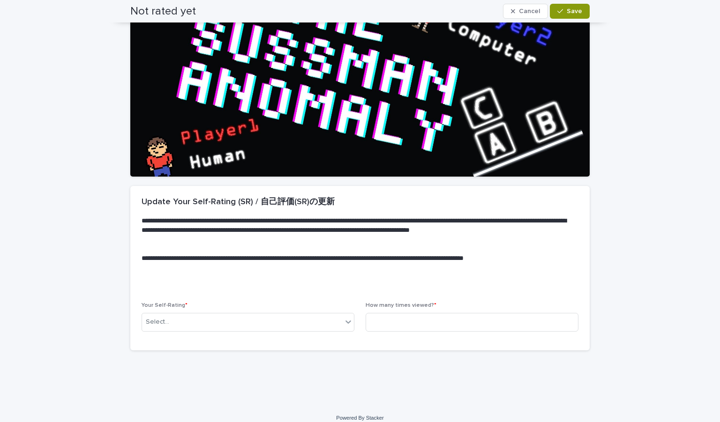
scroll to position [104, 0]
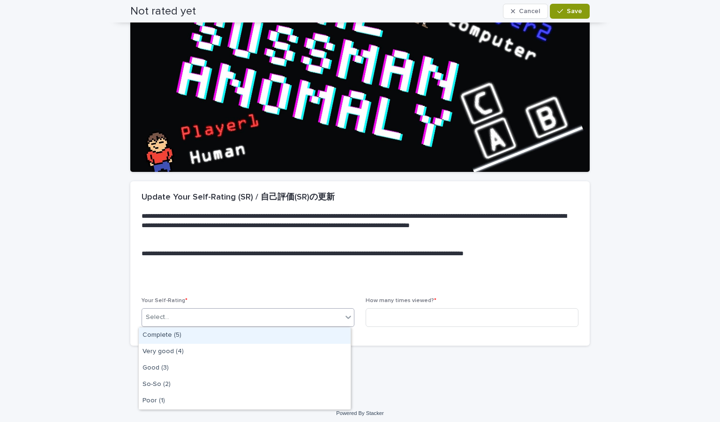
drag, startPoint x: 249, startPoint y: 321, endPoint x: 230, endPoint y: 333, distance: 22.4
click at [230, 333] on body "**********" at bounding box center [360, 211] width 720 height 422
click at [230, 333] on div "Complete (5)" at bounding box center [245, 336] width 212 height 16
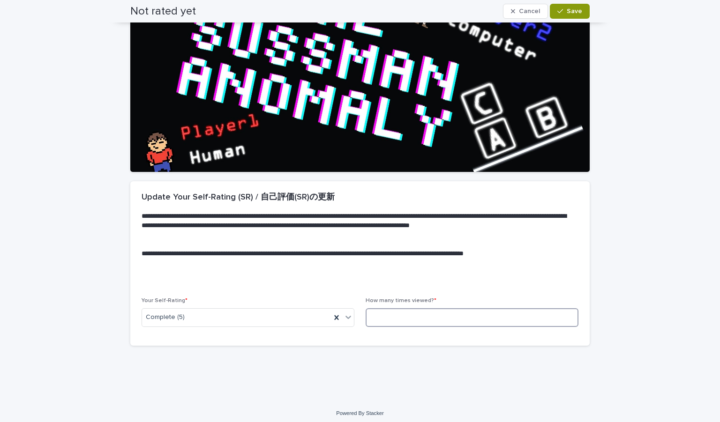
click at [359, 315] on input at bounding box center [472, 317] width 213 height 19
type input "*"
click at [359, 17] on button "Save" at bounding box center [570, 11] width 40 height 15
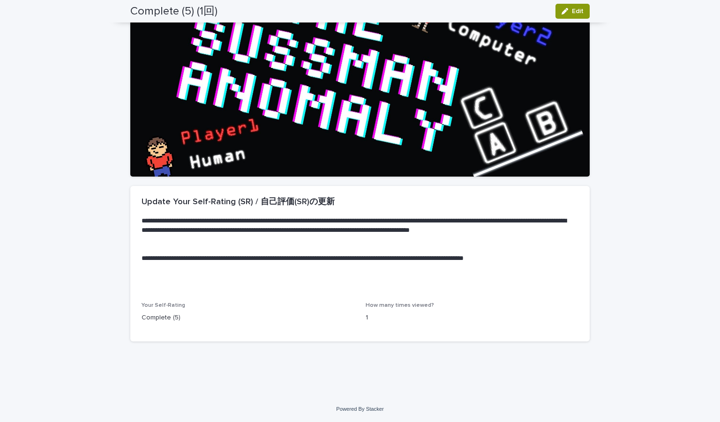
scroll to position [0, 0]
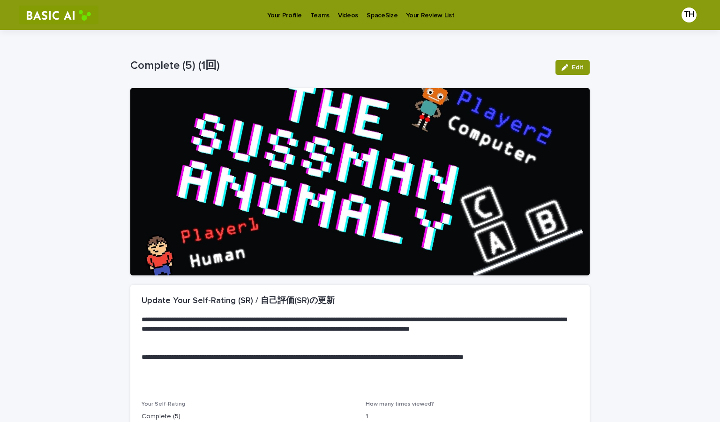
click at [269, 17] on p "Your Profile" at bounding box center [284, 10] width 34 height 20
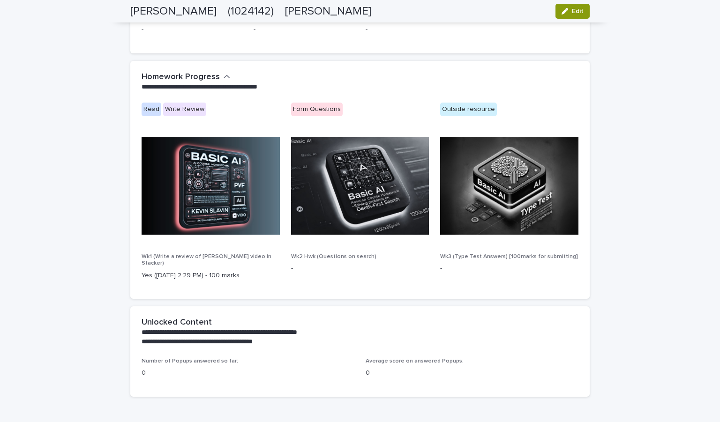
scroll to position [505, 0]
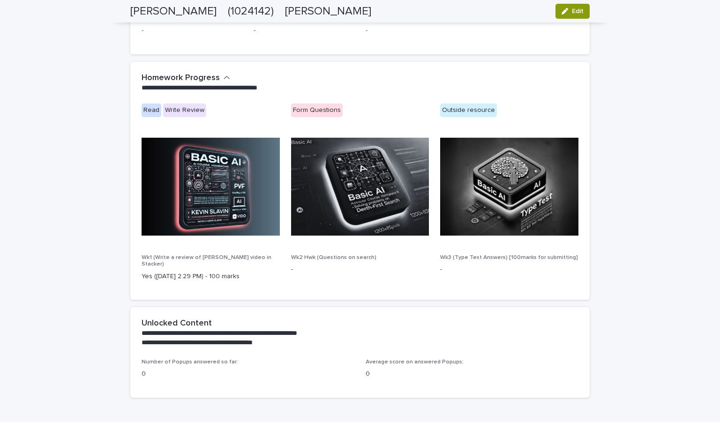
click at [191, 194] on img at bounding box center [211, 187] width 138 height 98
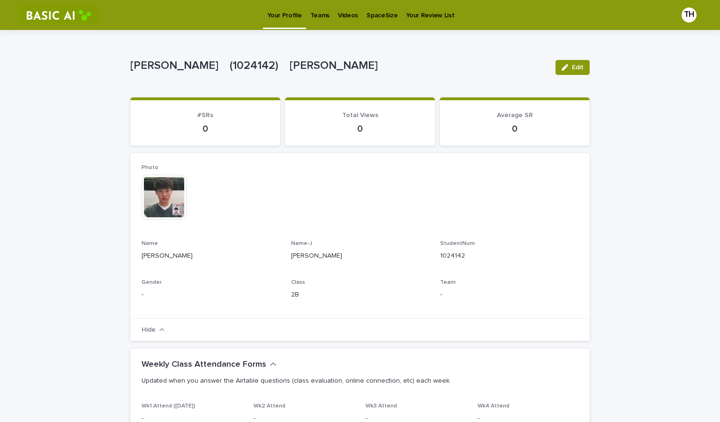
click at [347, 19] on p "Videos" at bounding box center [348, 10] width 20 height 20
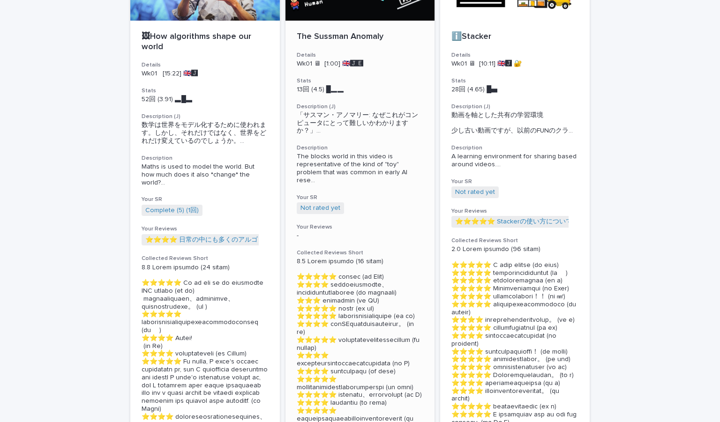
scroll to position [135, 0]
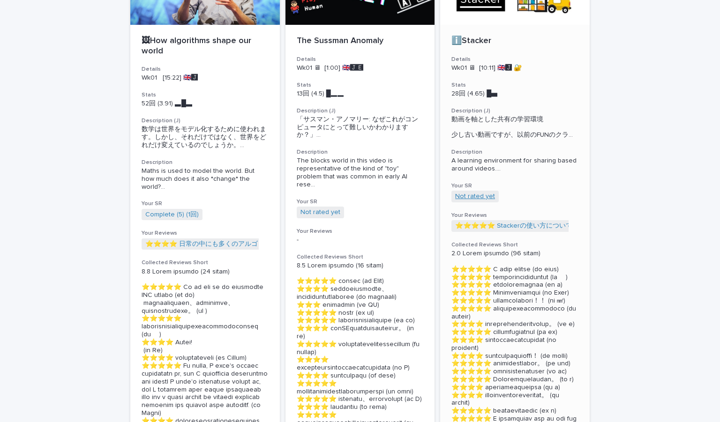
click at [457, 201] on link "Not rated yet" at bounding box center [475, 197] width 40 height 8
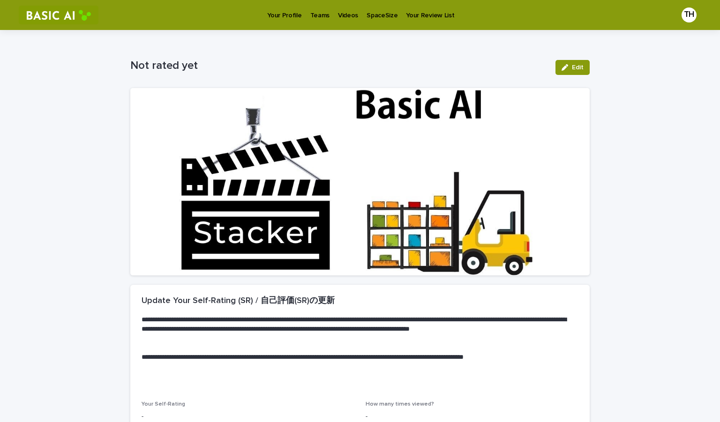
scroll to position [99, 0]
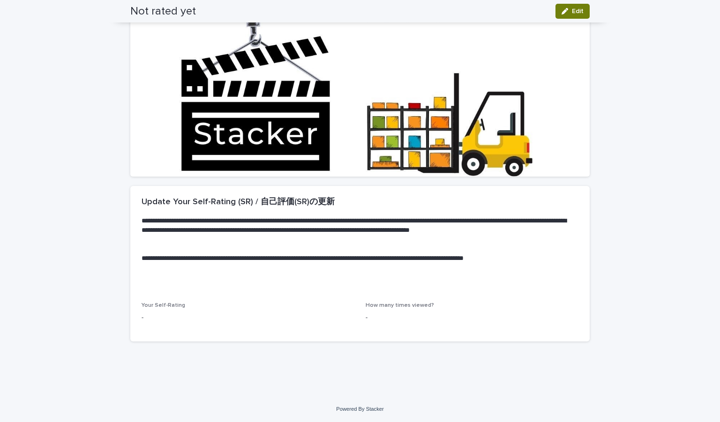
click at [574, 5] on button "Edit" at bounding box center [573, 11] width 34 height 15
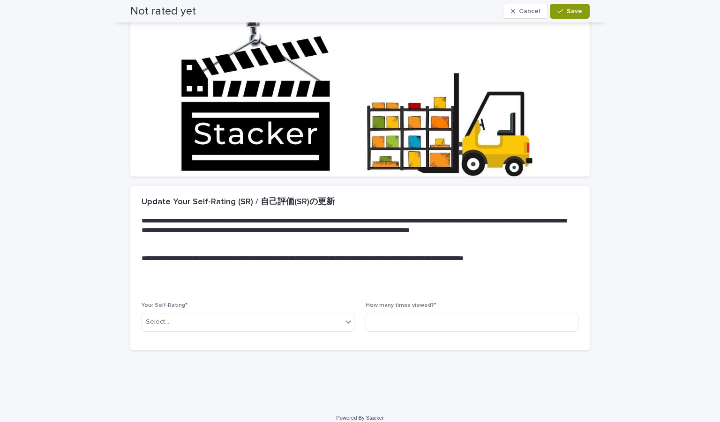
scroll to position [104, 0]
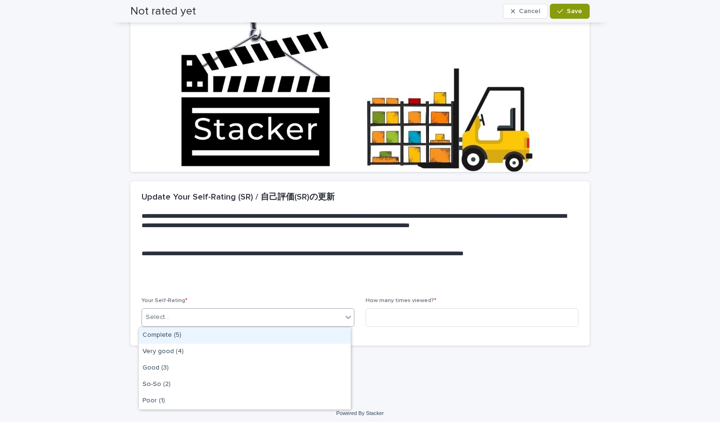
click at [196, 324] on div "Select..." at bounding box center [242, 317] width 200 height 15
click at [201, 330] on div "Complete (5)" at bounding box center [245, 336] width 212 height 16
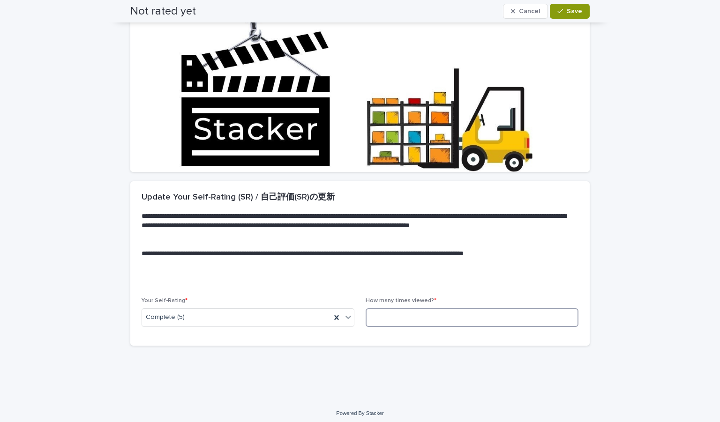
click at [417, 313] on input at bounding box center [472, 317] width 213 height 19
type input "*"
click at [574, 5] on button "Save" at bounding box center [570, 11] width 40 height 15
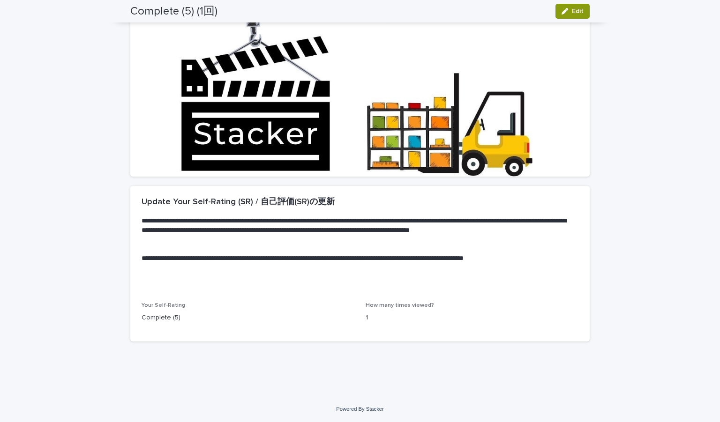
scroll to position [0, 0]
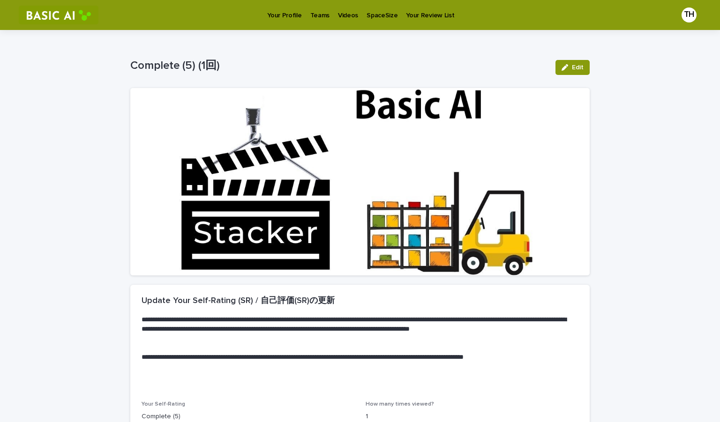
click at [338, 19] on p "Videos" at bounding box center [348, 10] width 20 height 20
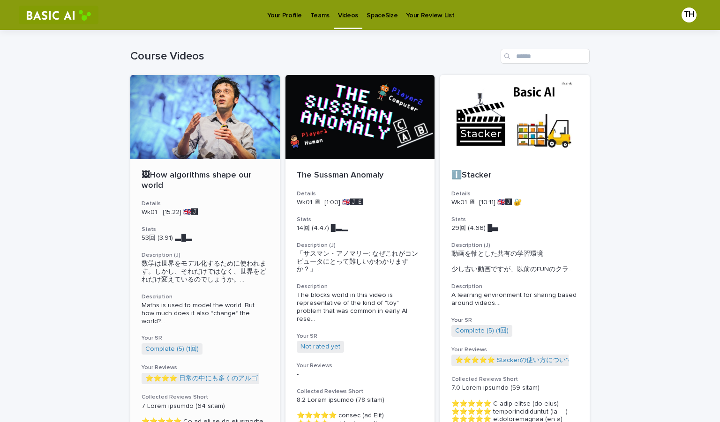
click at [188, 116] on div at bounding box center [205, 117] width 150 height 84
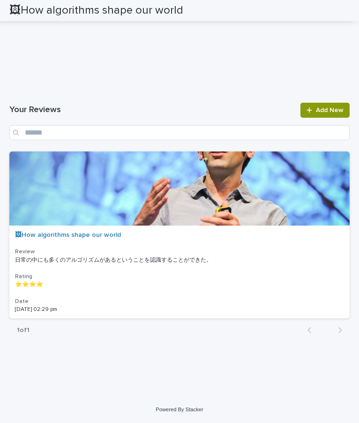
scroll to position [2157, 0]
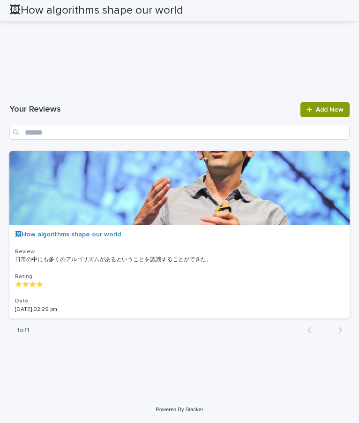
click at [225, 255] on div "Loading... Saving… Your Reviews Add New 🖼How algorithms shape our world Review …" at bounding box center [179, 220] width 340 height 258
drag, startPoint x: 247, startPoint y: 304, endPoint x: 241, endPoint y: 308, distance: 7.4
click at [241, 308] on div "Loading... Saving… Your Reviews Add New 🖼How algorithms shape our world Review …" at bounding box center [179, 220] width 340 height 258
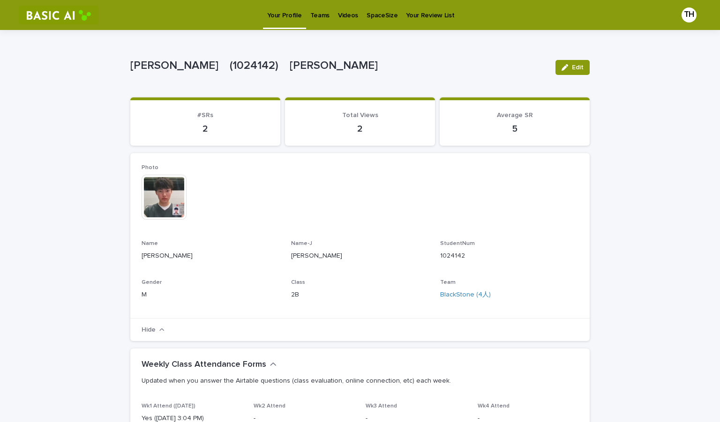
click at [348, 13] on p "Videos" at bounding box center [348, 10] width 20 height 20
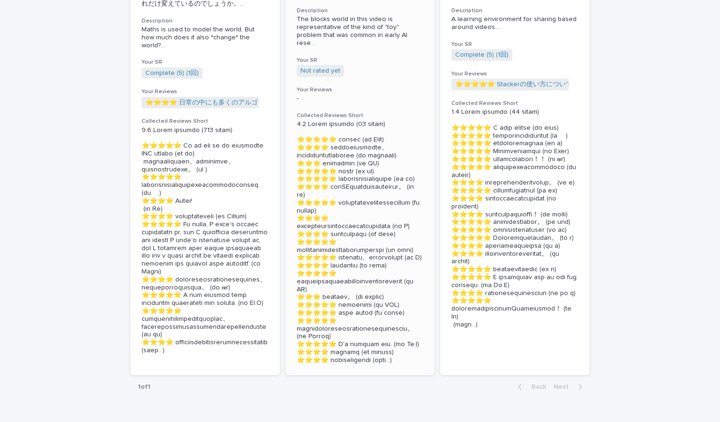
scroll to position [278, 0]
